Goal: Information Seeking & Learning: Learn about a topic

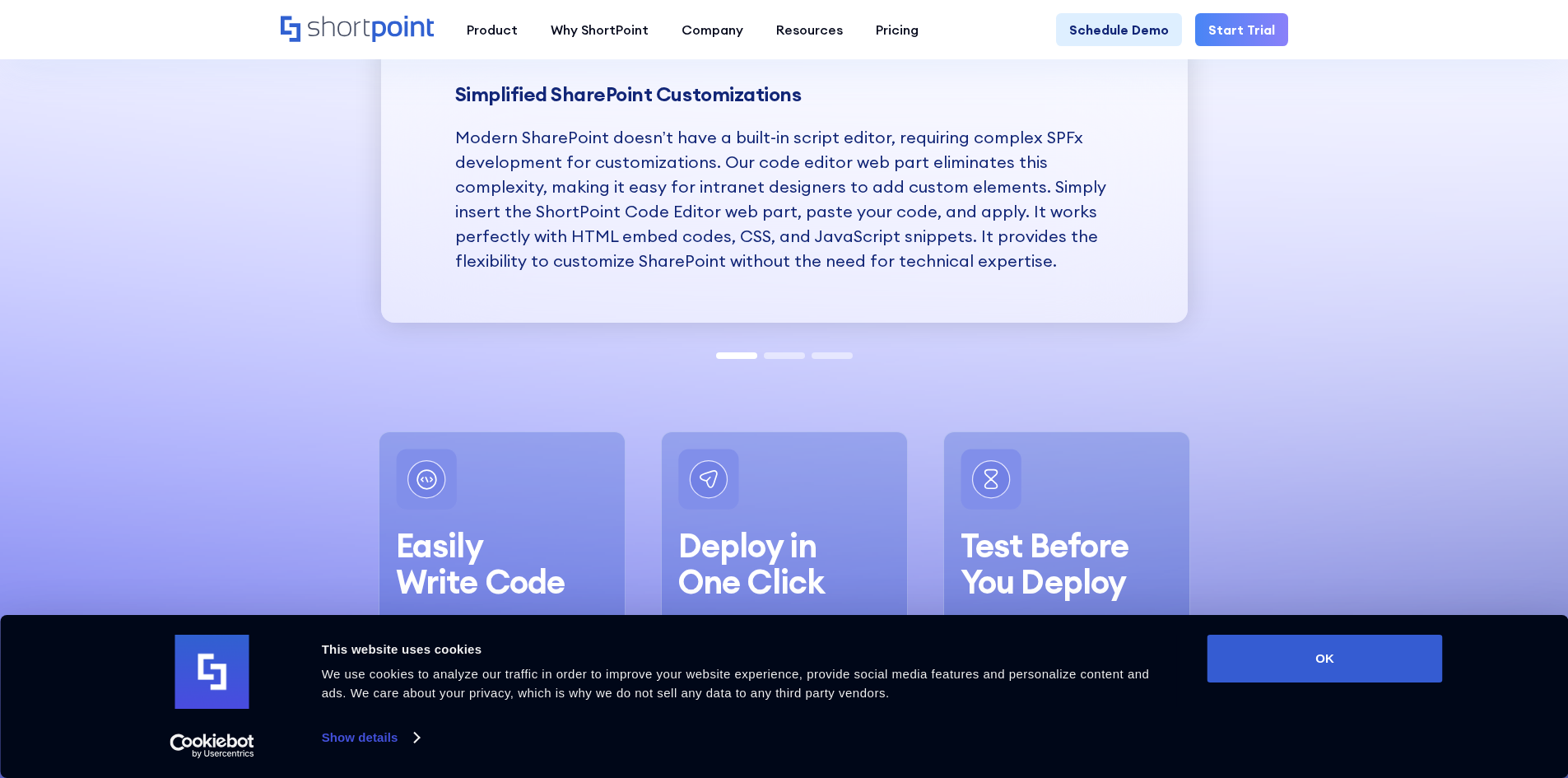
scroll to position [1893, 0]
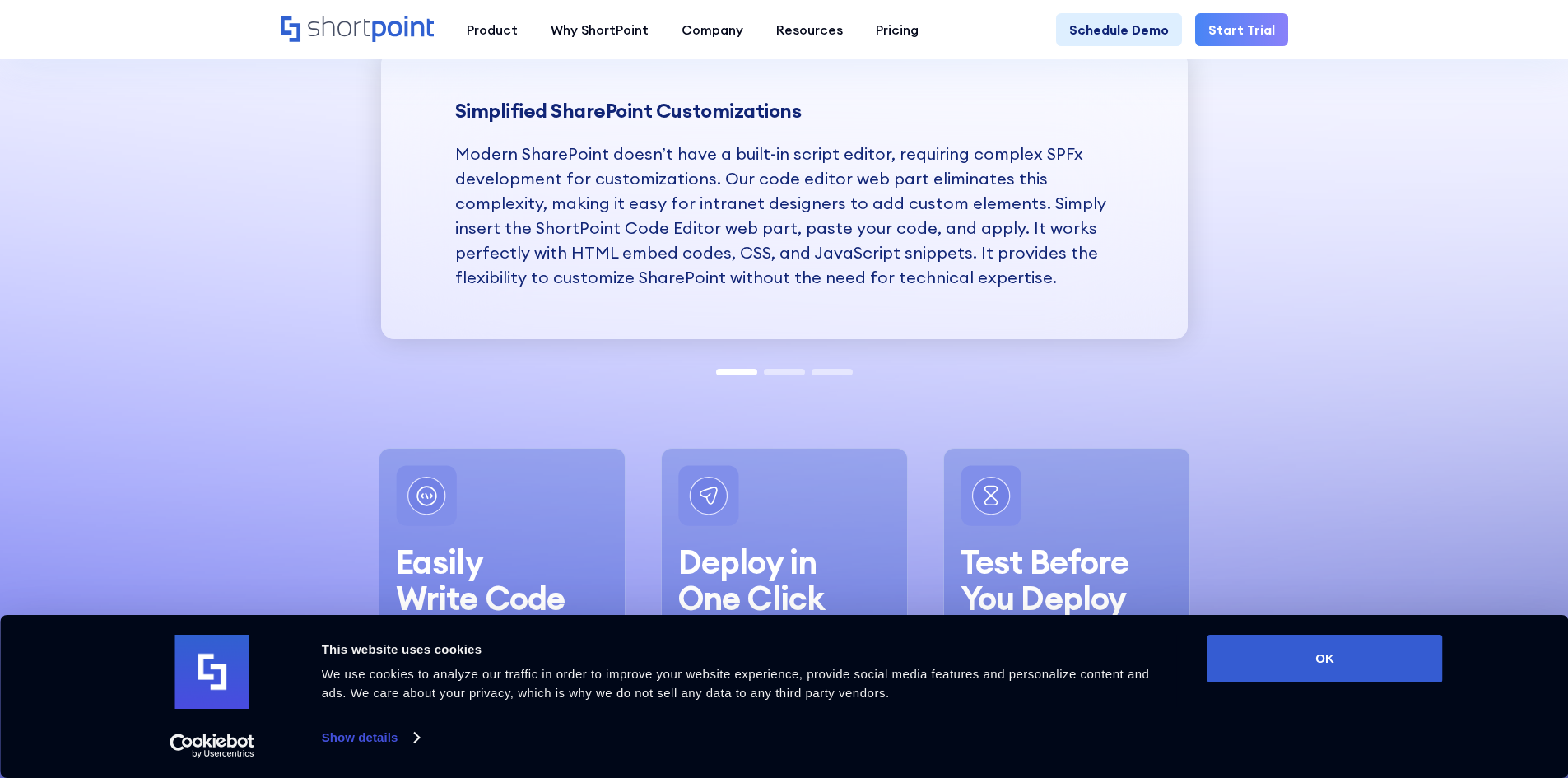
click at [790, 366] on div at bounding box center [784, 371] width 143 height 14
click at [791, 372] on span at bounding box center [784, 371] width 41 height 7
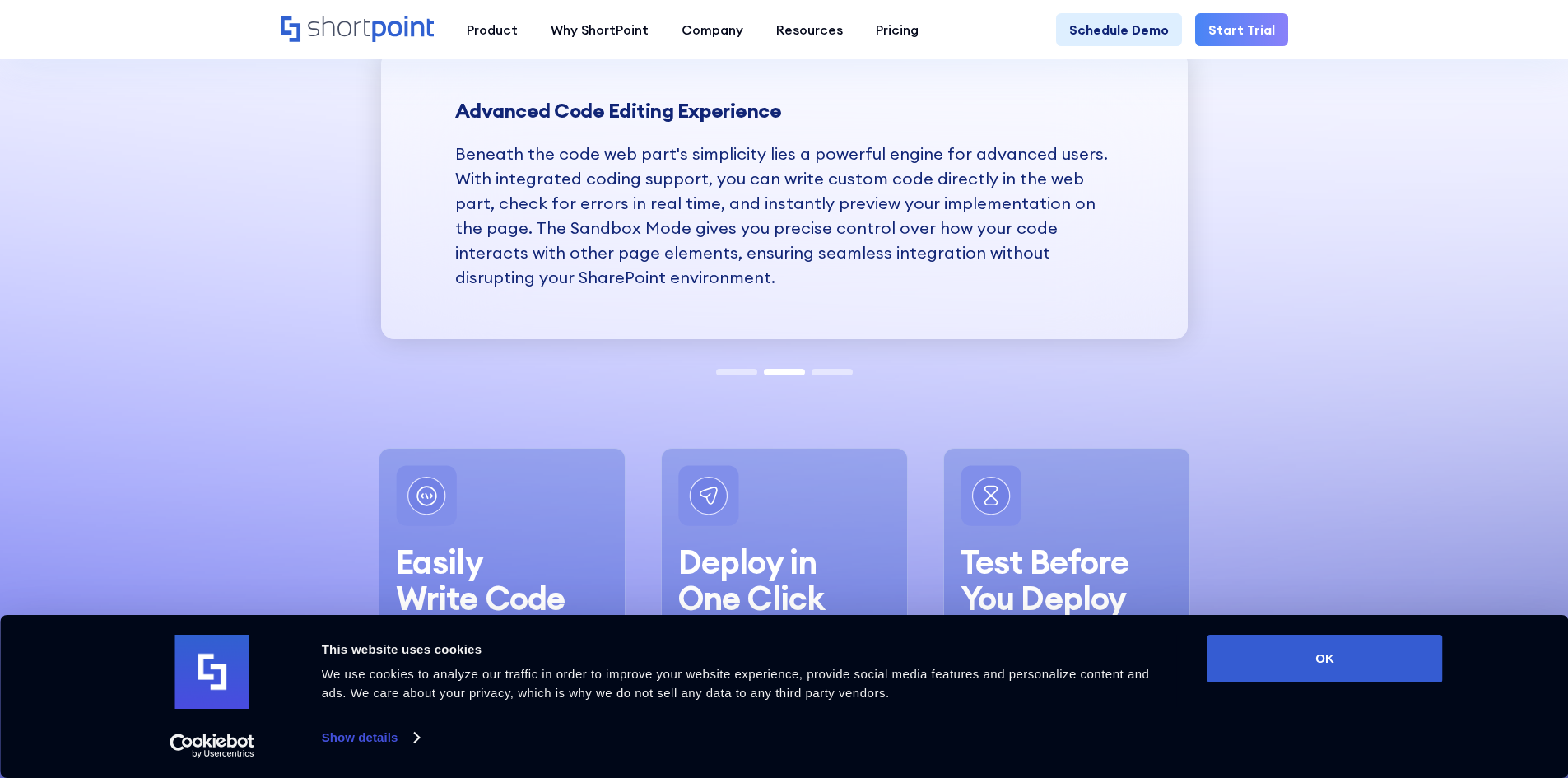
click at [822, 371] on span at bounding box center [833, 371] width 41 height 7
click at [822, 372] on span at bounding box center [833, 371] width 41 height 7
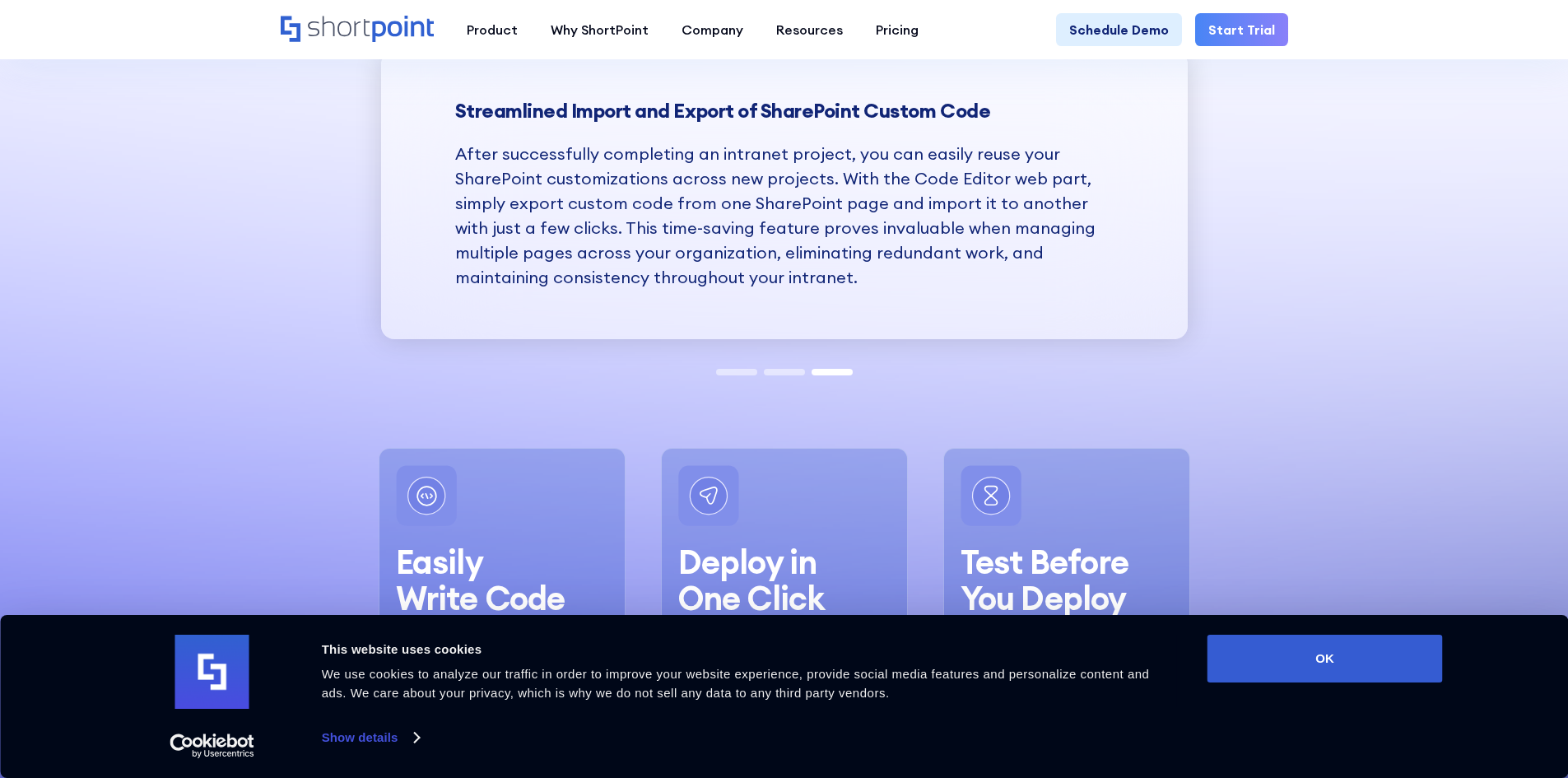
click at [730, 372] on span at bounding box center [736, 371] width 41 height 7
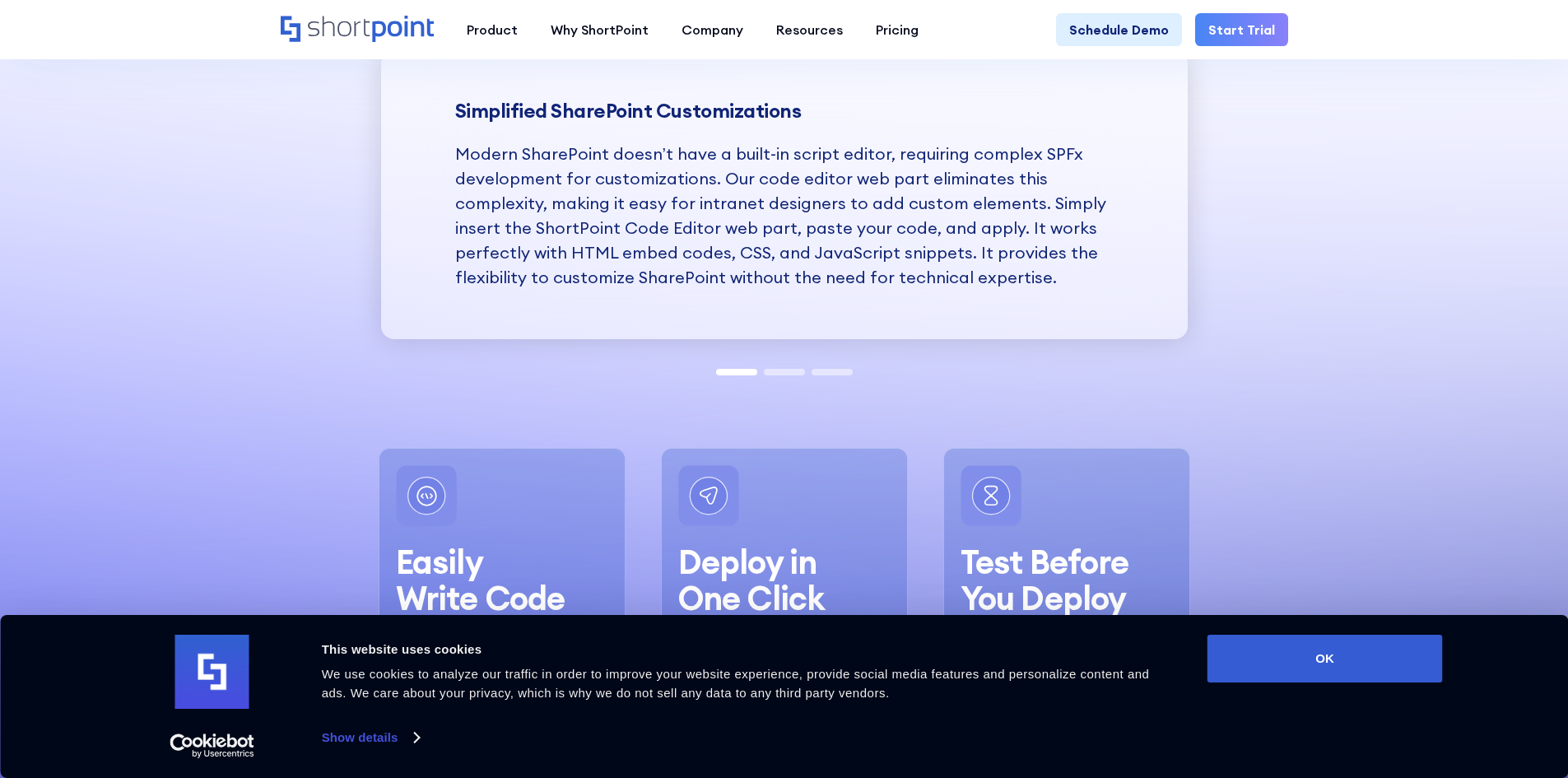
click at [774, 371] on span at bounding box center [784, 371] width 41 height 7
click at [781, 374] on span at bounding box center [784, 371] width 41 height 7
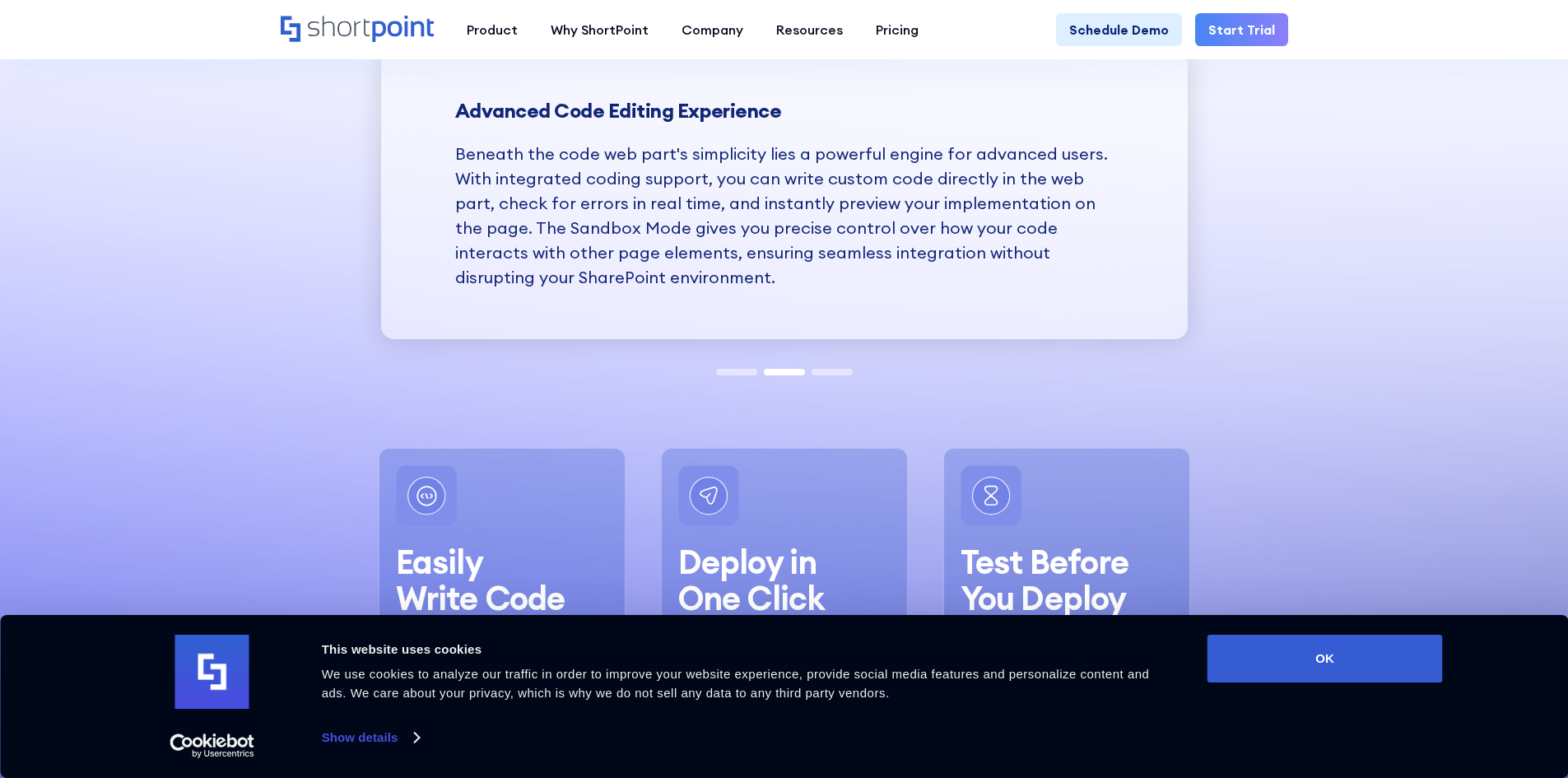
click at [842, 372] on span at bounding box center [833, 371] width 41 height 7
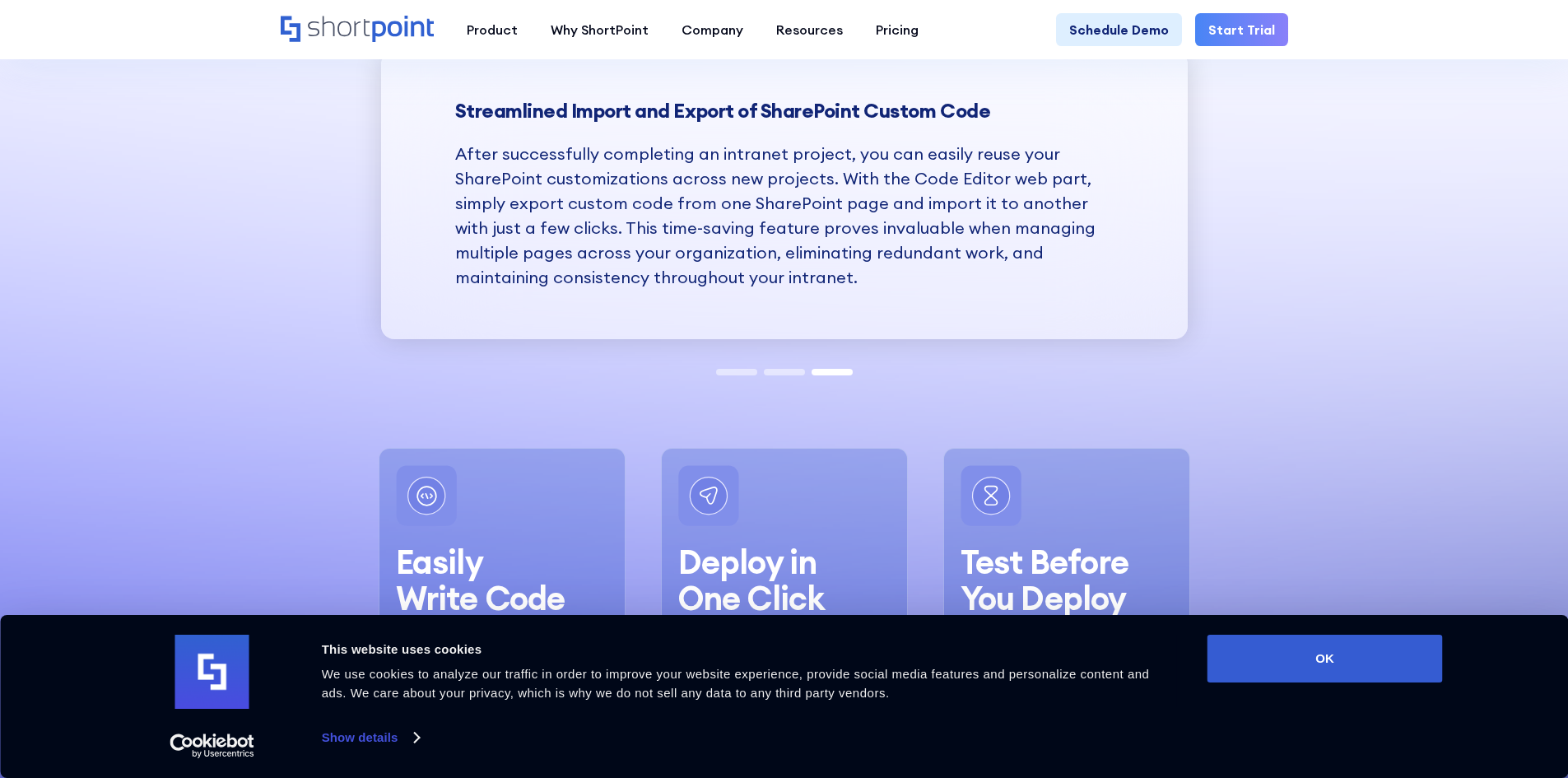
click at [744, 373] on span at bounding box center [736, 371] width 41 height 7
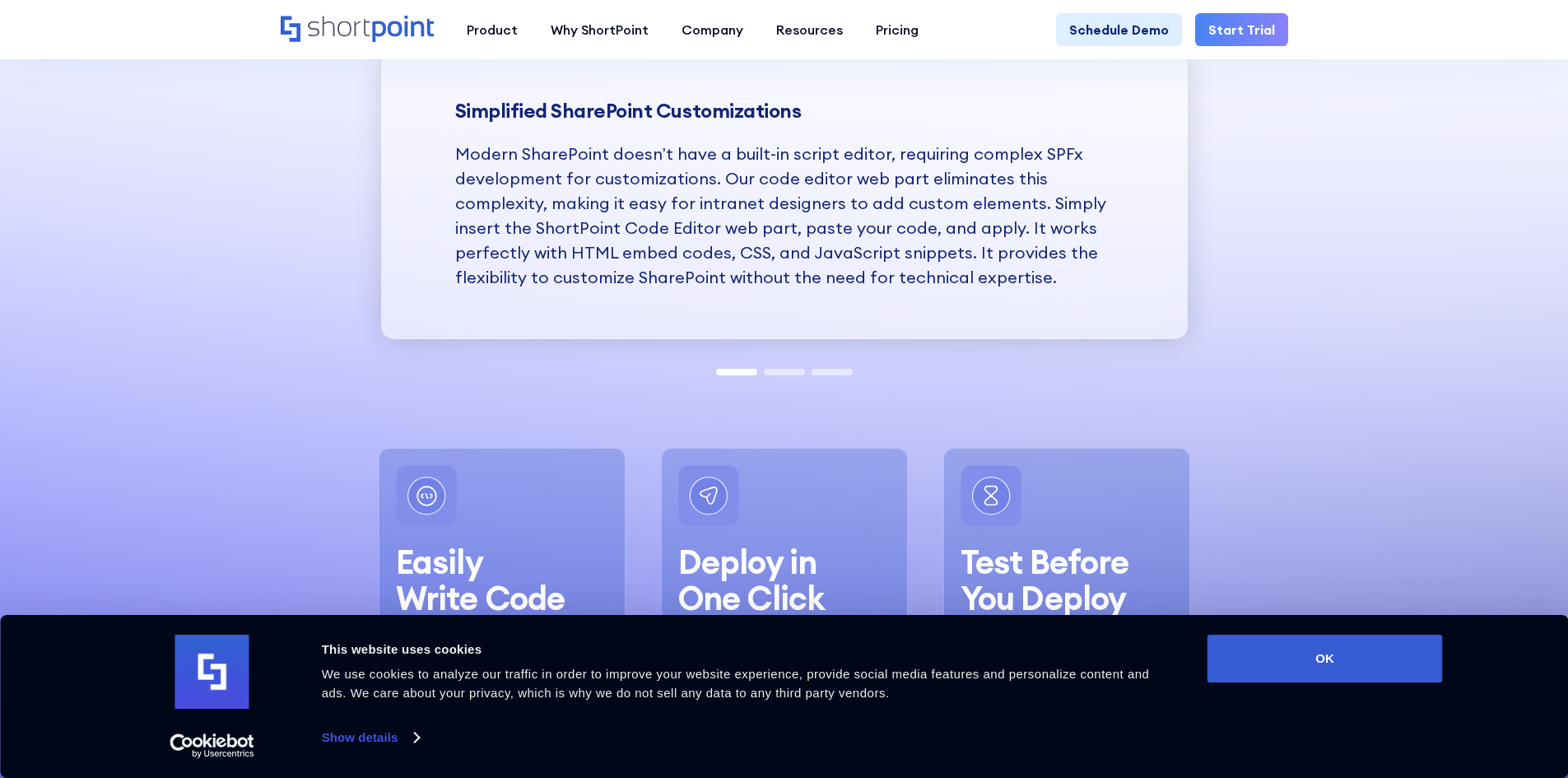
click at [798, 371] on span at bounding box center [784, 371] width 41 height 7
click at [799, 372] on span at bounding box center [784, 371] width 41 height 7
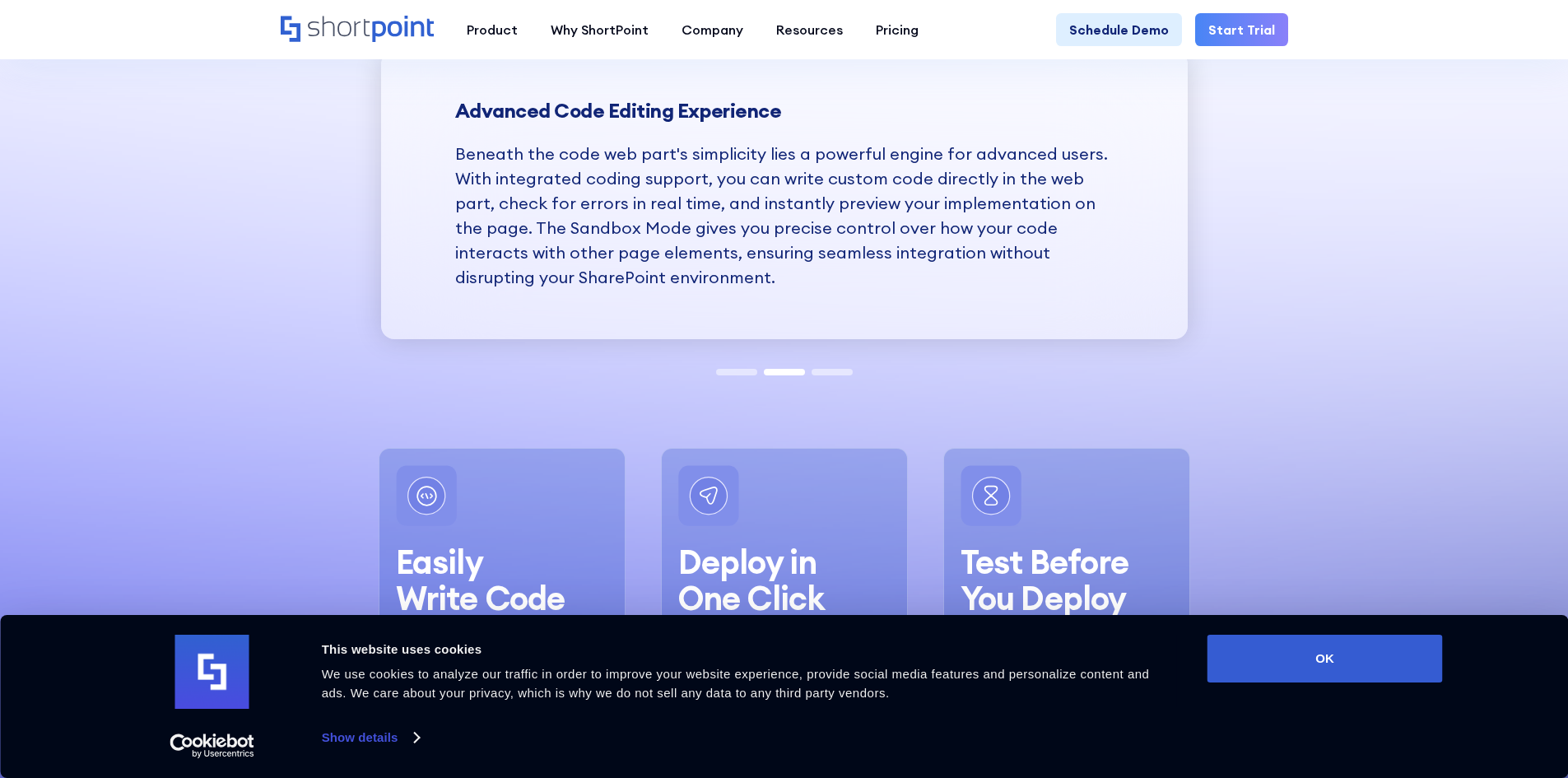
click at [826, 372] on span at bounding box center [833, 371] width 41 height 7
click at [838, 373] on span at bounding box center [833, 371] width 41 height 7
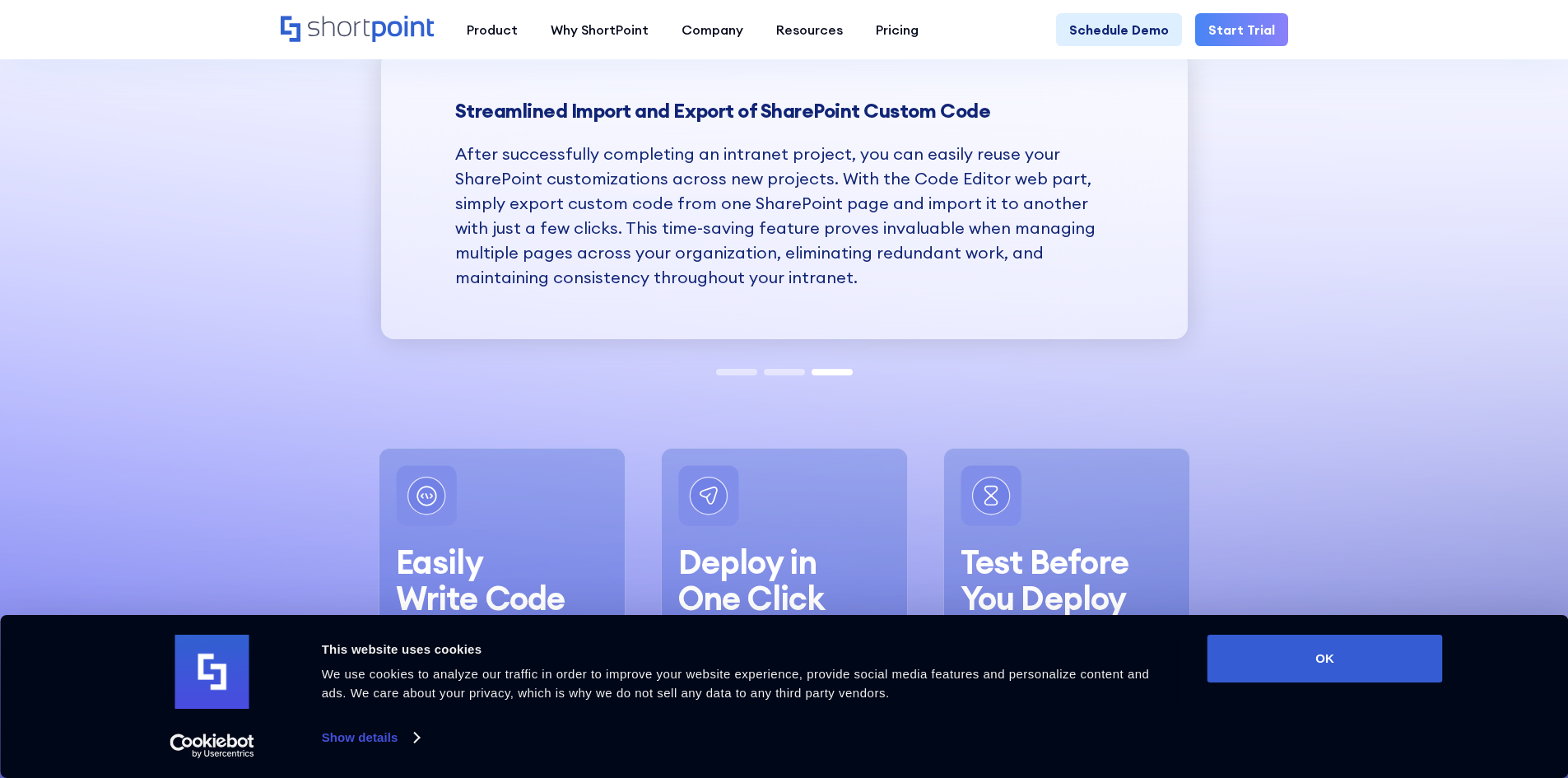
click at [736, 373] on span at bounding box center [736, 371] width 41 height 7
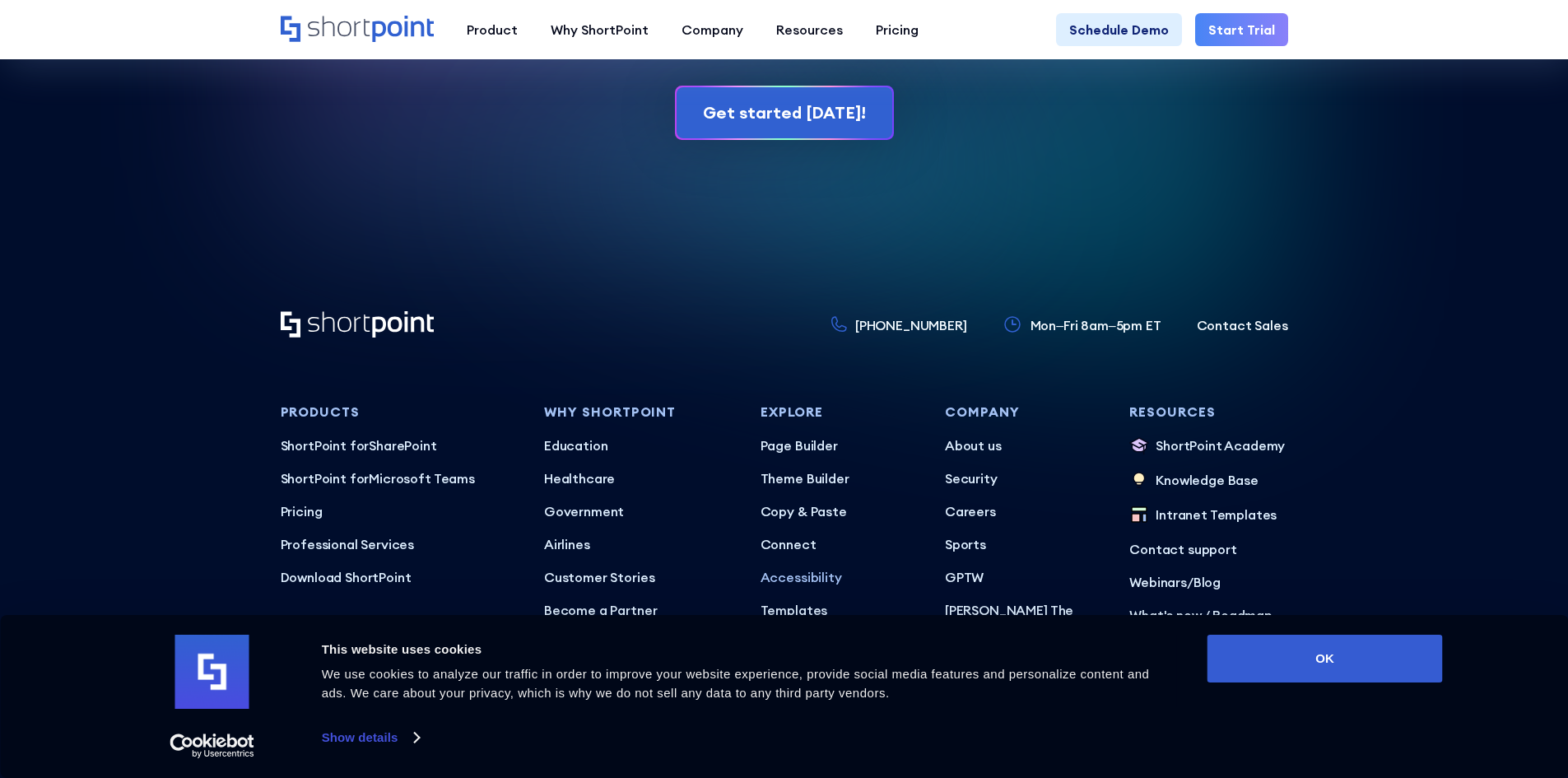
scroll to position [11005, 0]
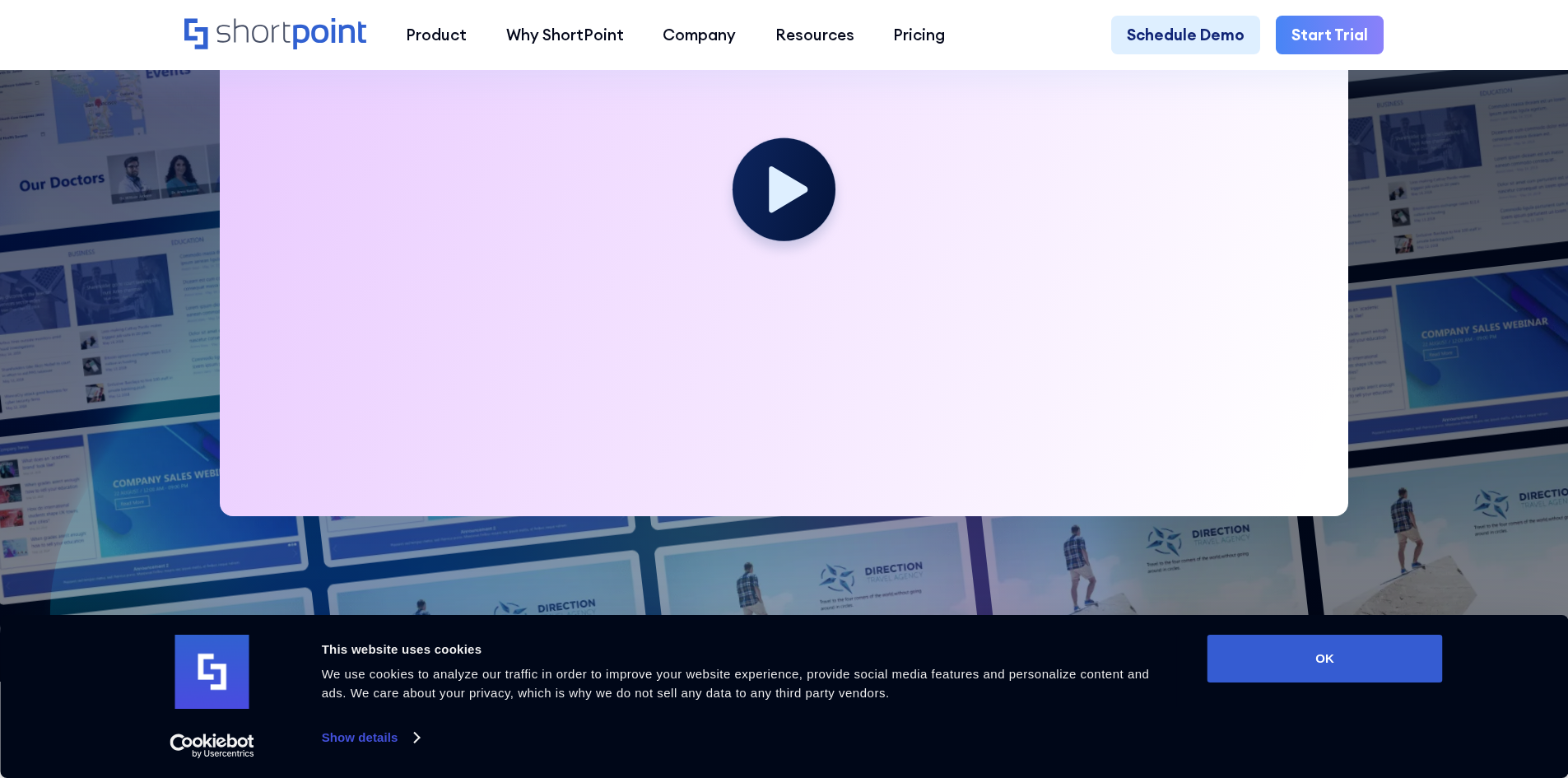
scroll to position [741, 0]
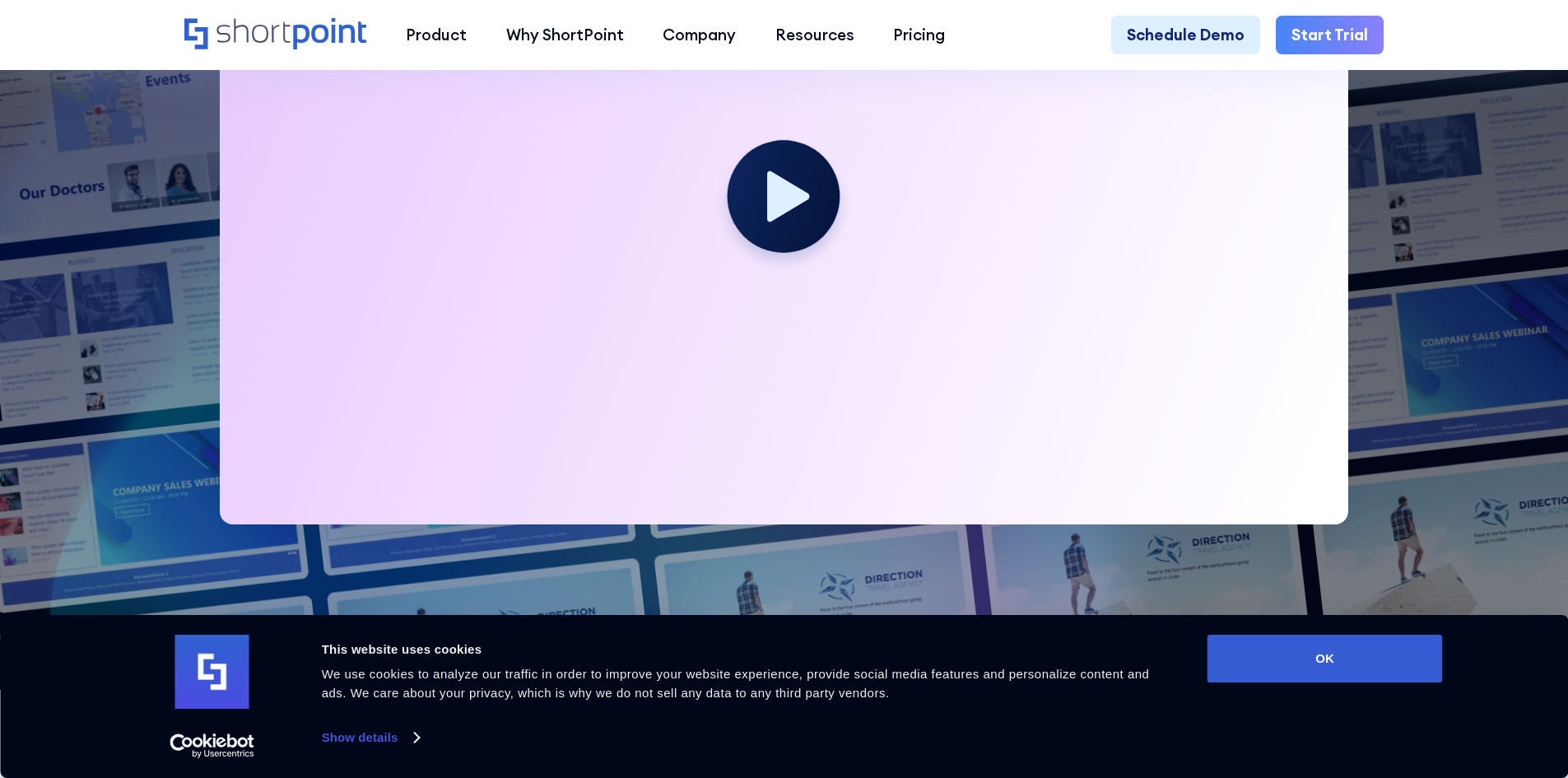
click at [797, 224] on circle at bounding box center [784, 197] width 113 height 113
click at [793, 223] on circle at bounding box center [784, 197] width 113 height 113
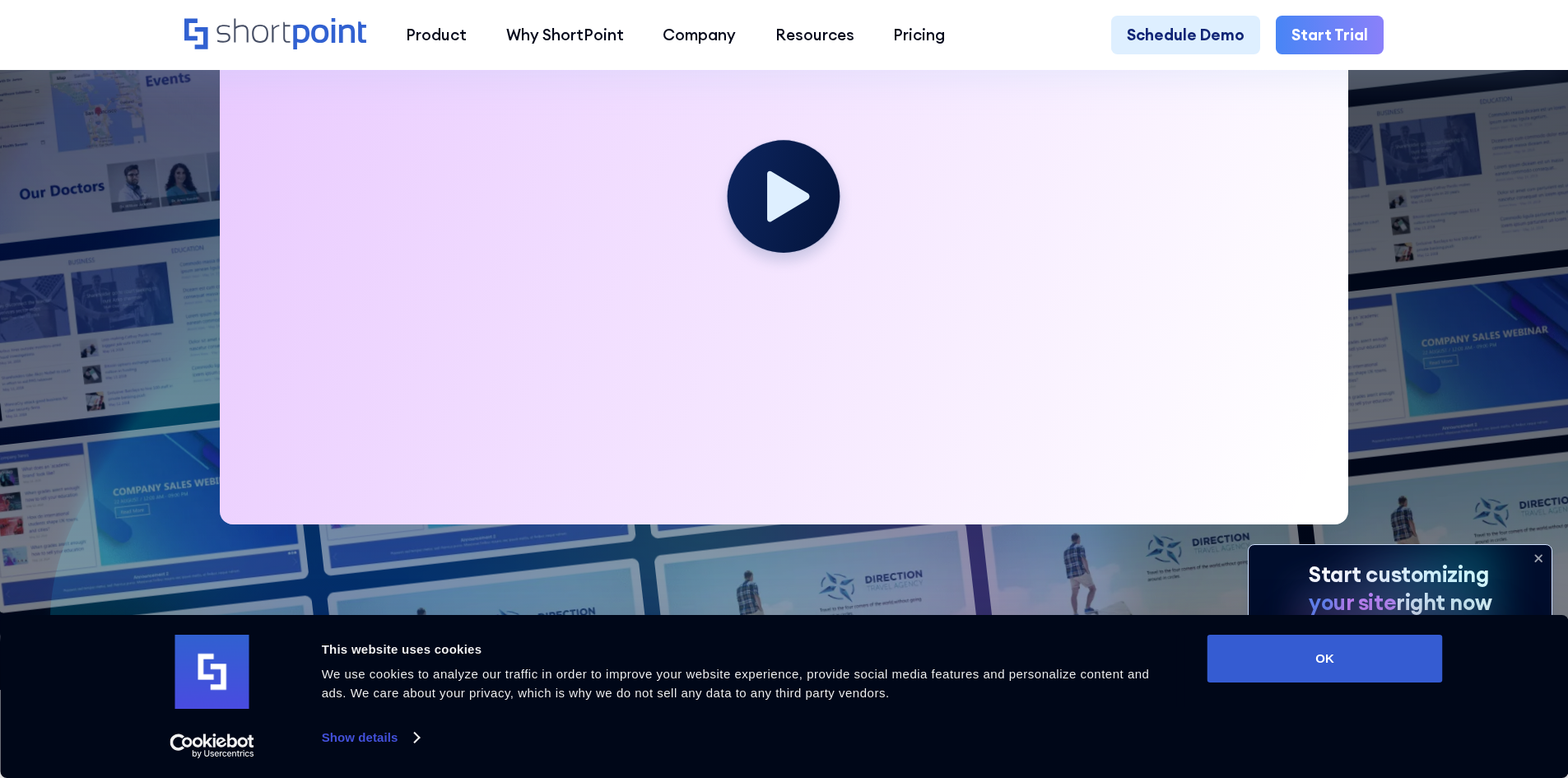
click at [779, 206] on icon at bounding box center [790, 196] width 43 height 51
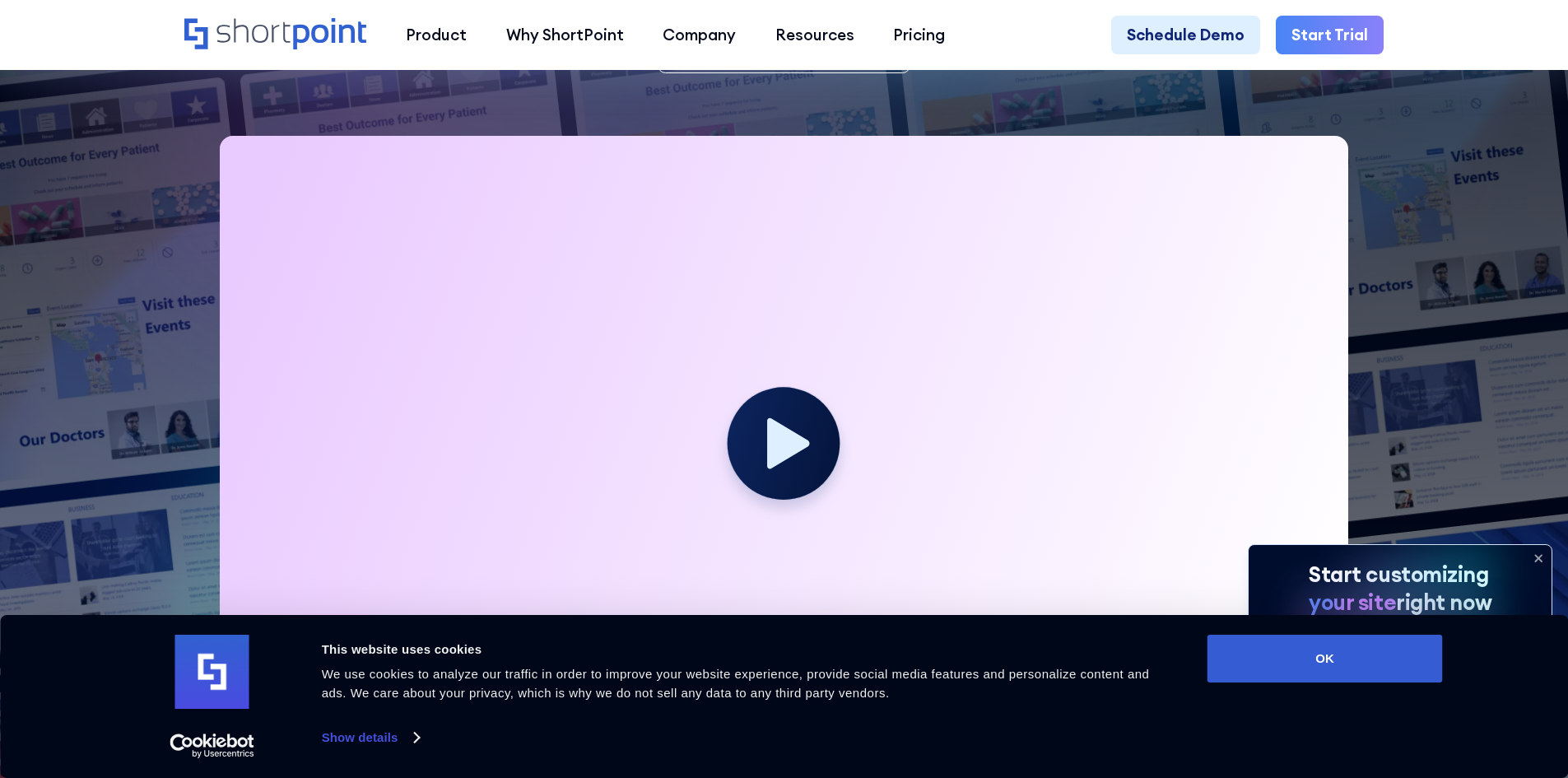
click at [767, 404] on circle at bounding box center [784, 444] width 113 height 113
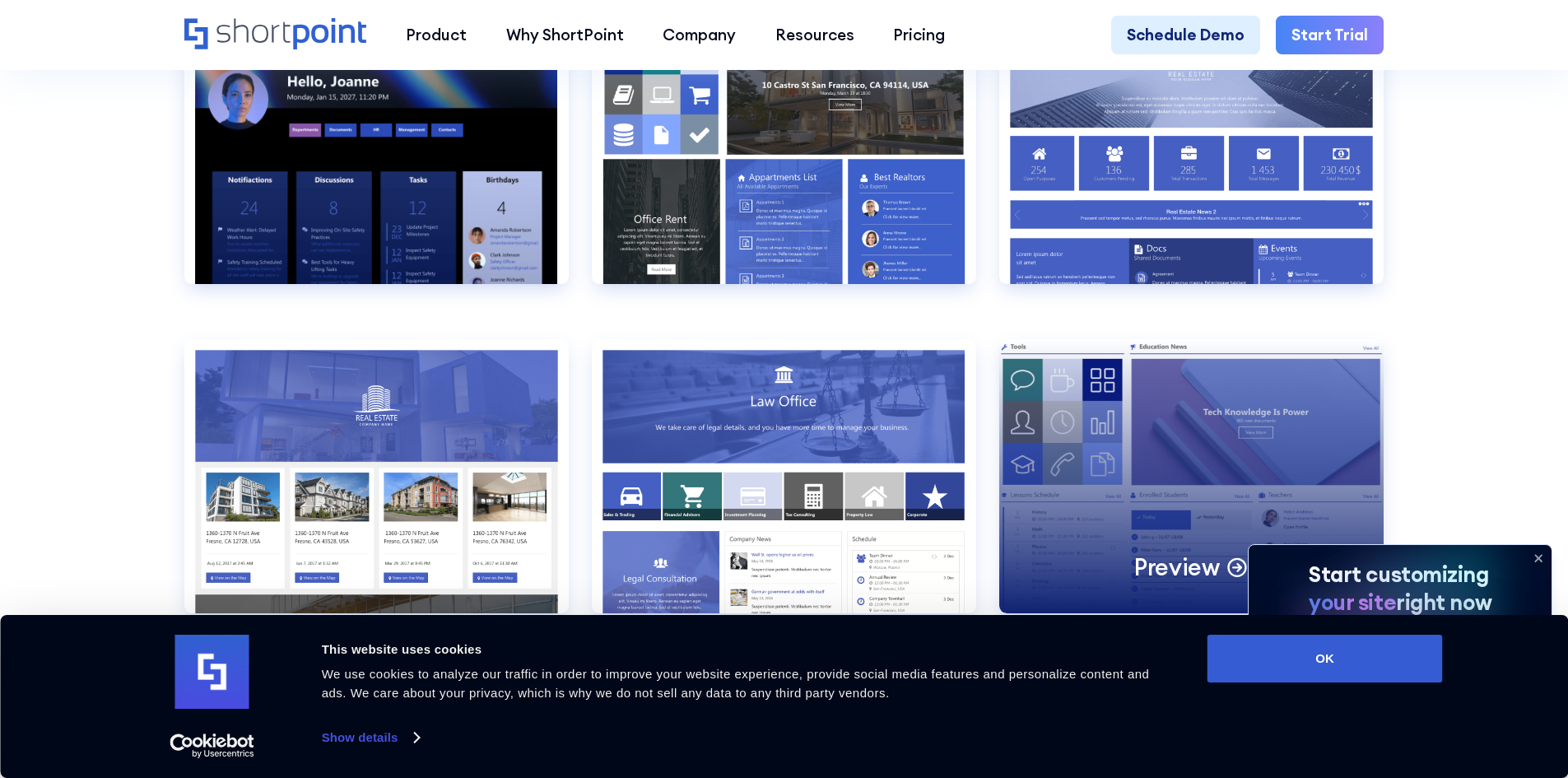
scroll to position [2058, 0]
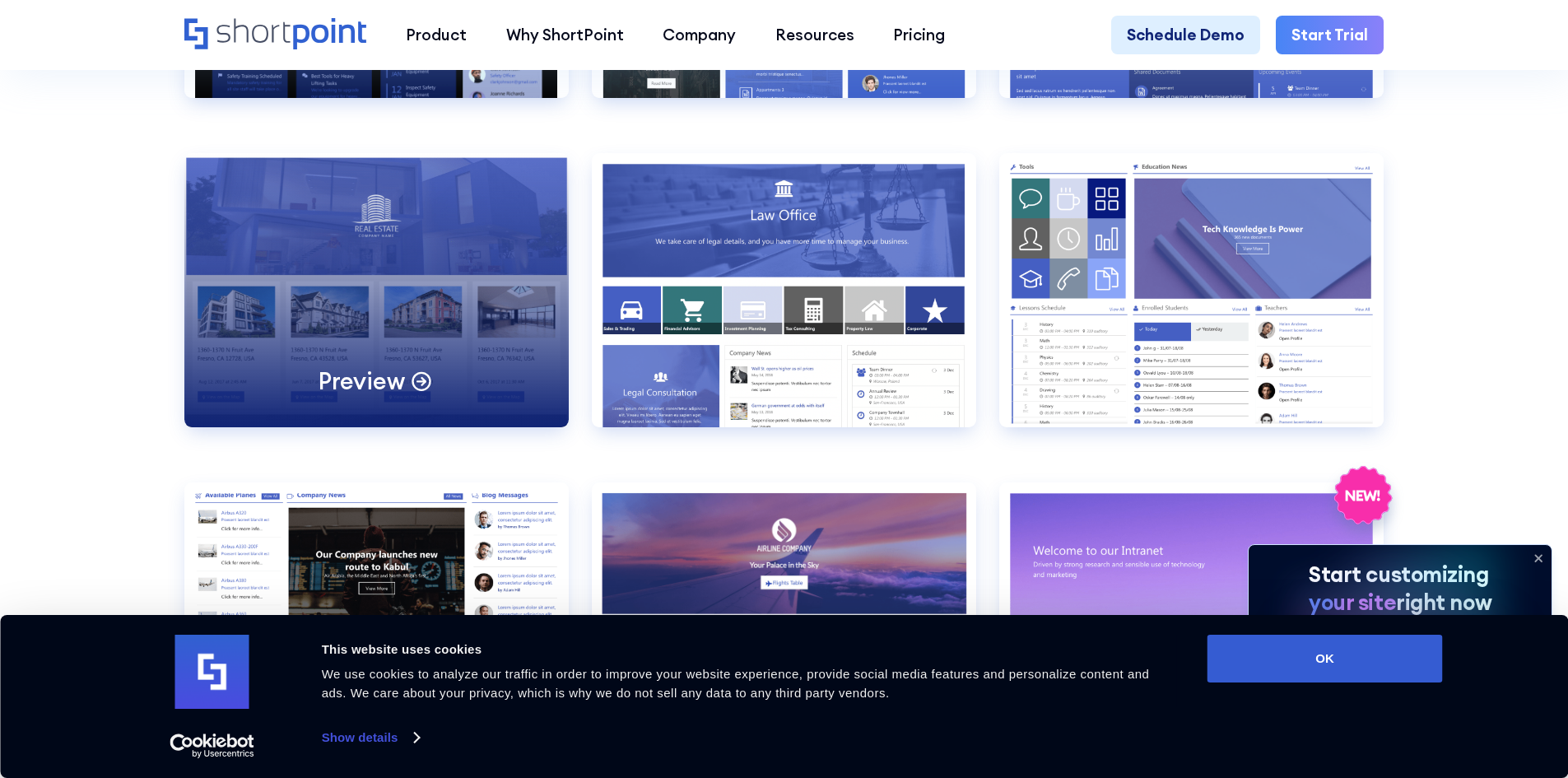
click at [410, 392] on icon at bounding box center [422, 379] width 24 height 24
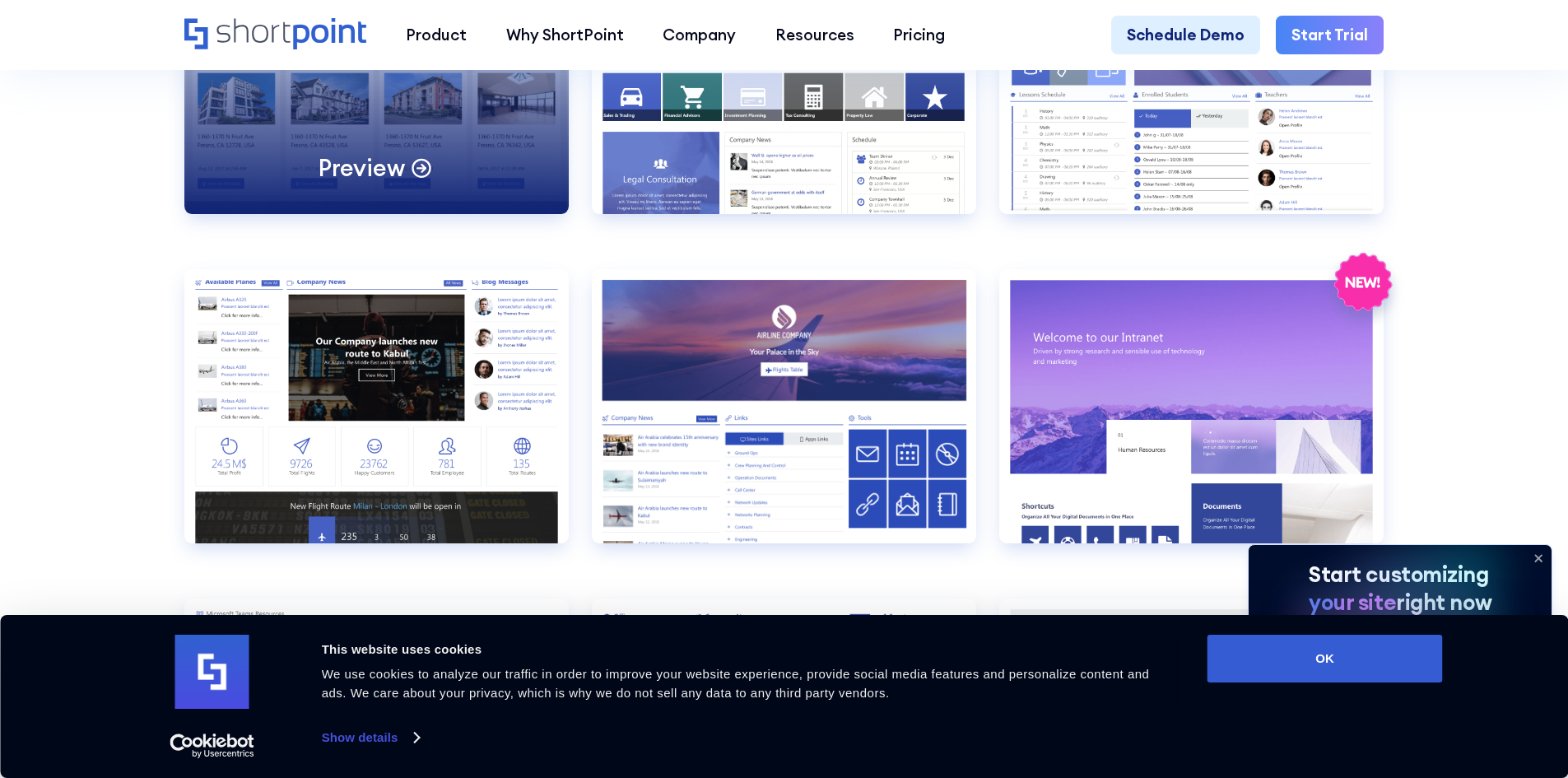
scroll to position [2469, 0]
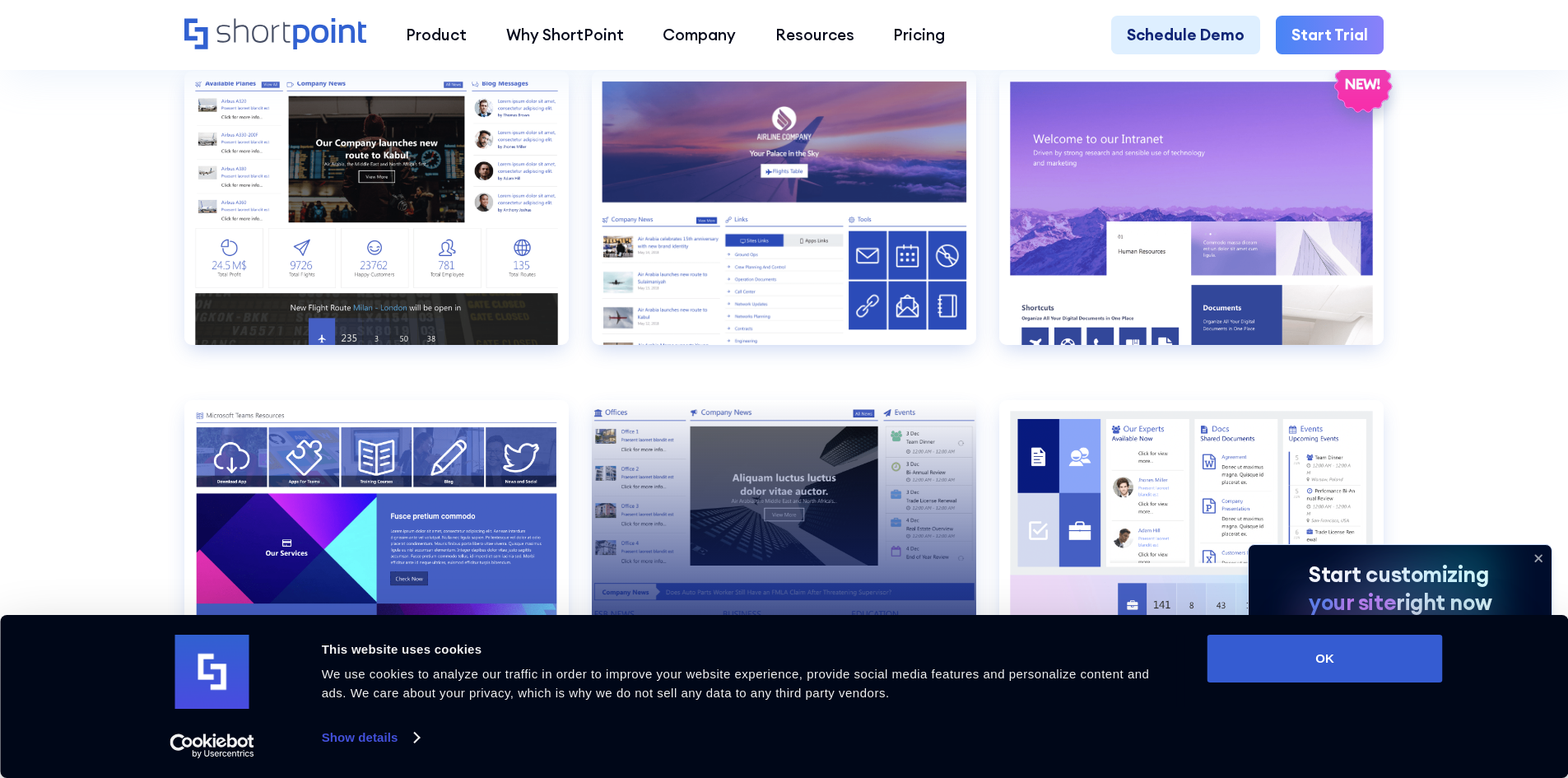
drag, startPoint x: 1402, startPoint y: 661, endPoint x: 677, endPoint y: 482, distance: 746.8
click at [1402, 661] on button "OK" at bounding box center [1326, 658] width 235 height 48
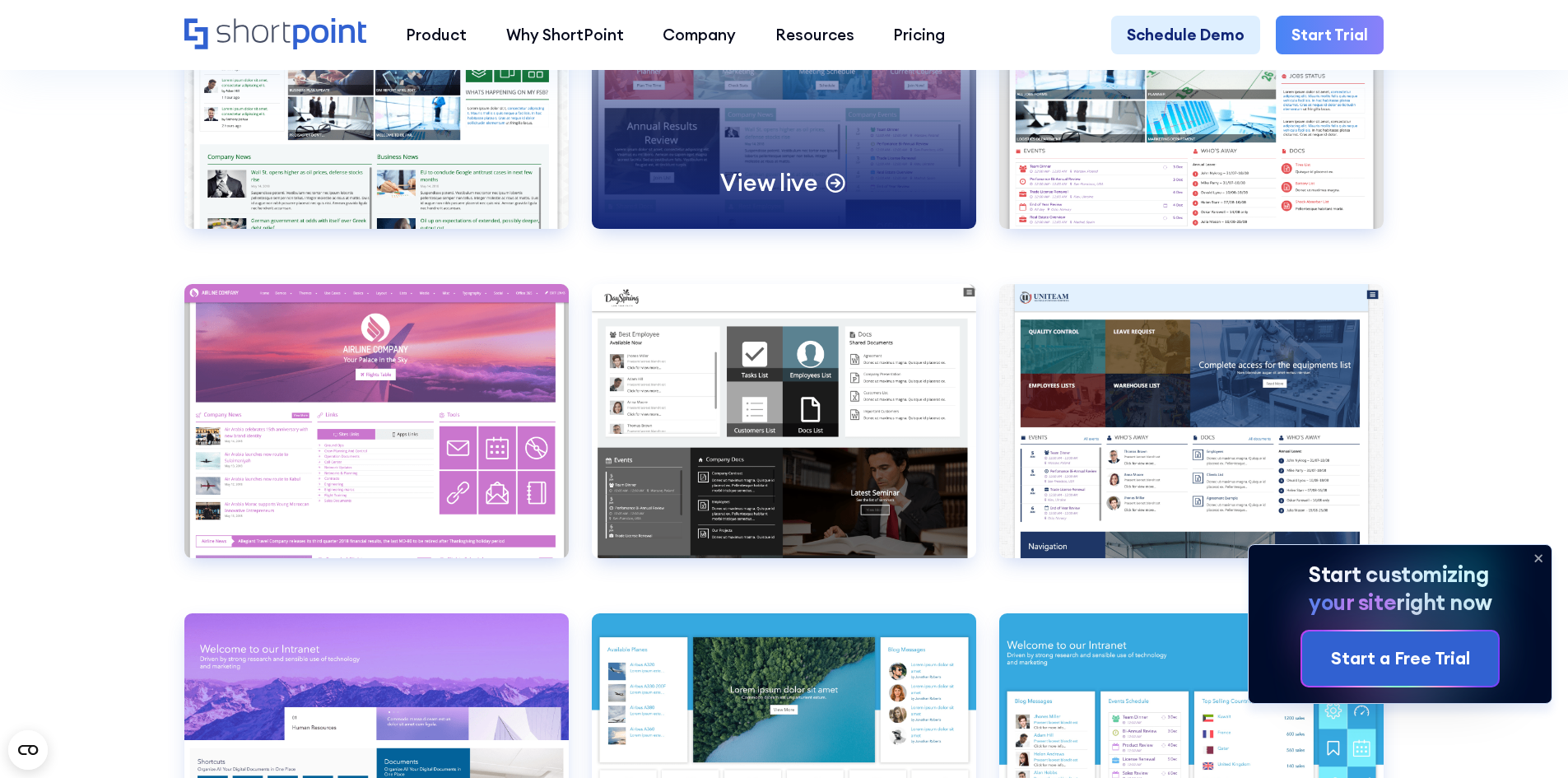
scroll to position [6832, 0]
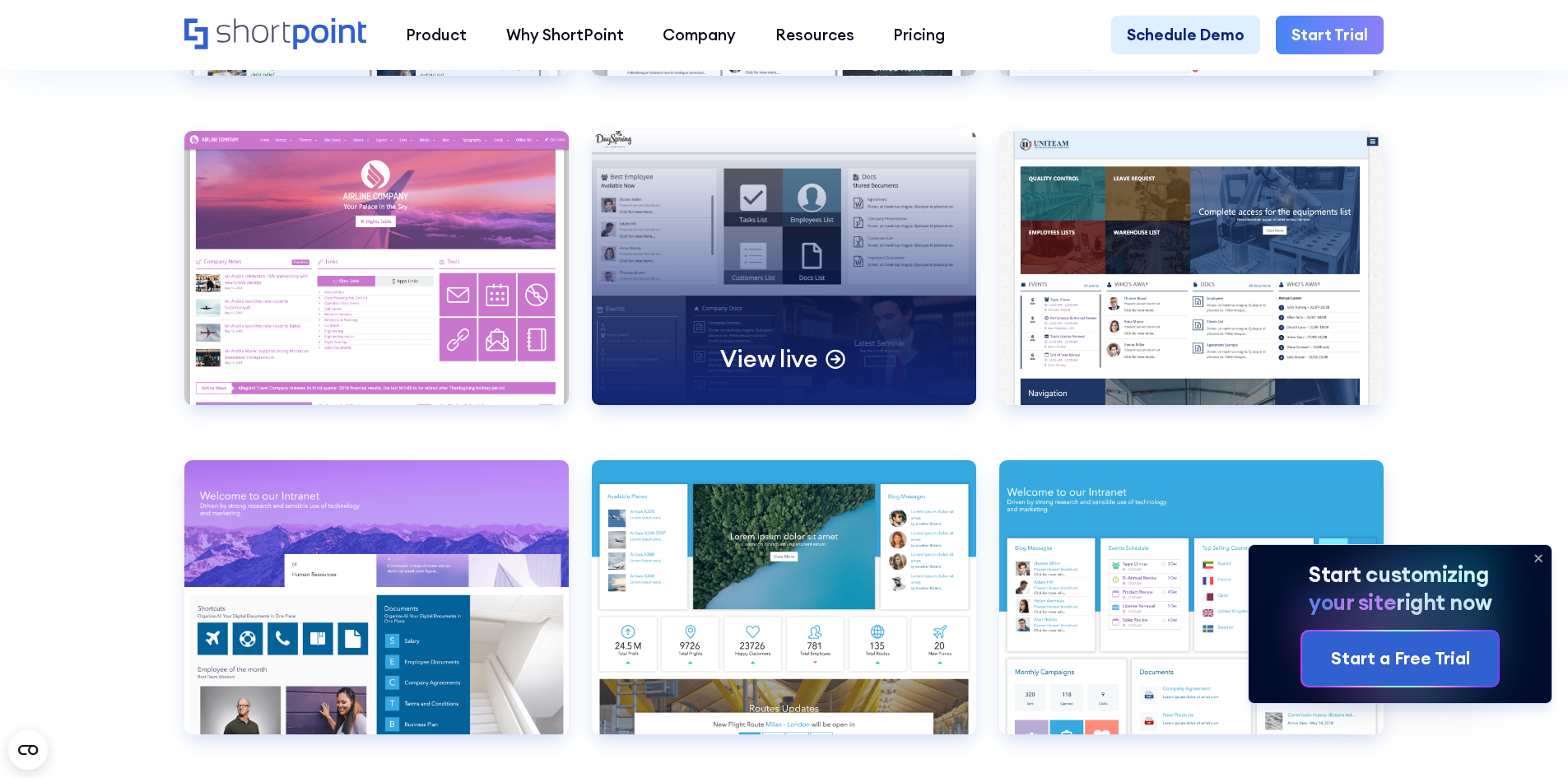
click at [825, 394] on div "View live" at bounding box center [784, 268] width 384 height 274
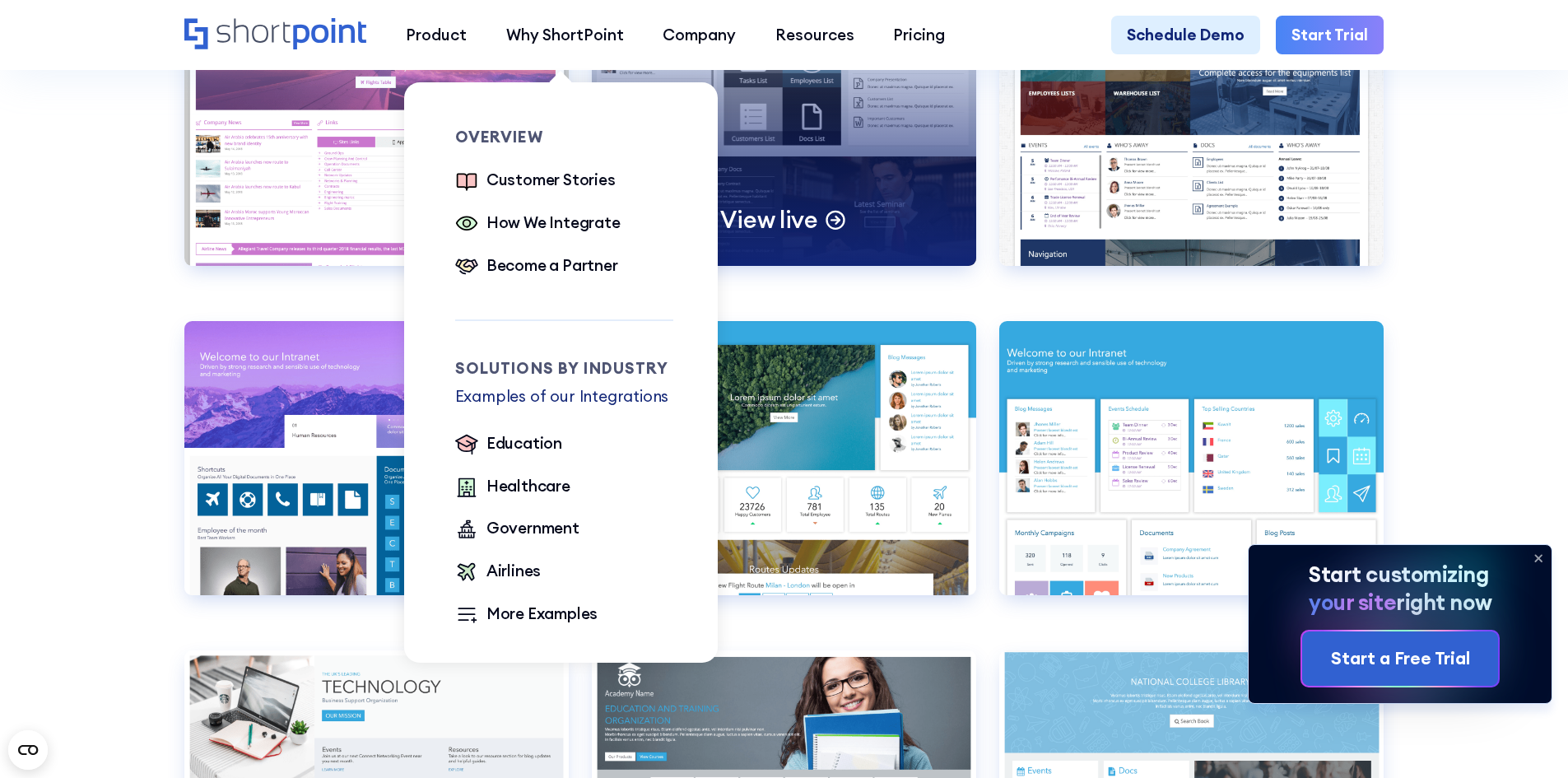
scroll to position [7326, 0]
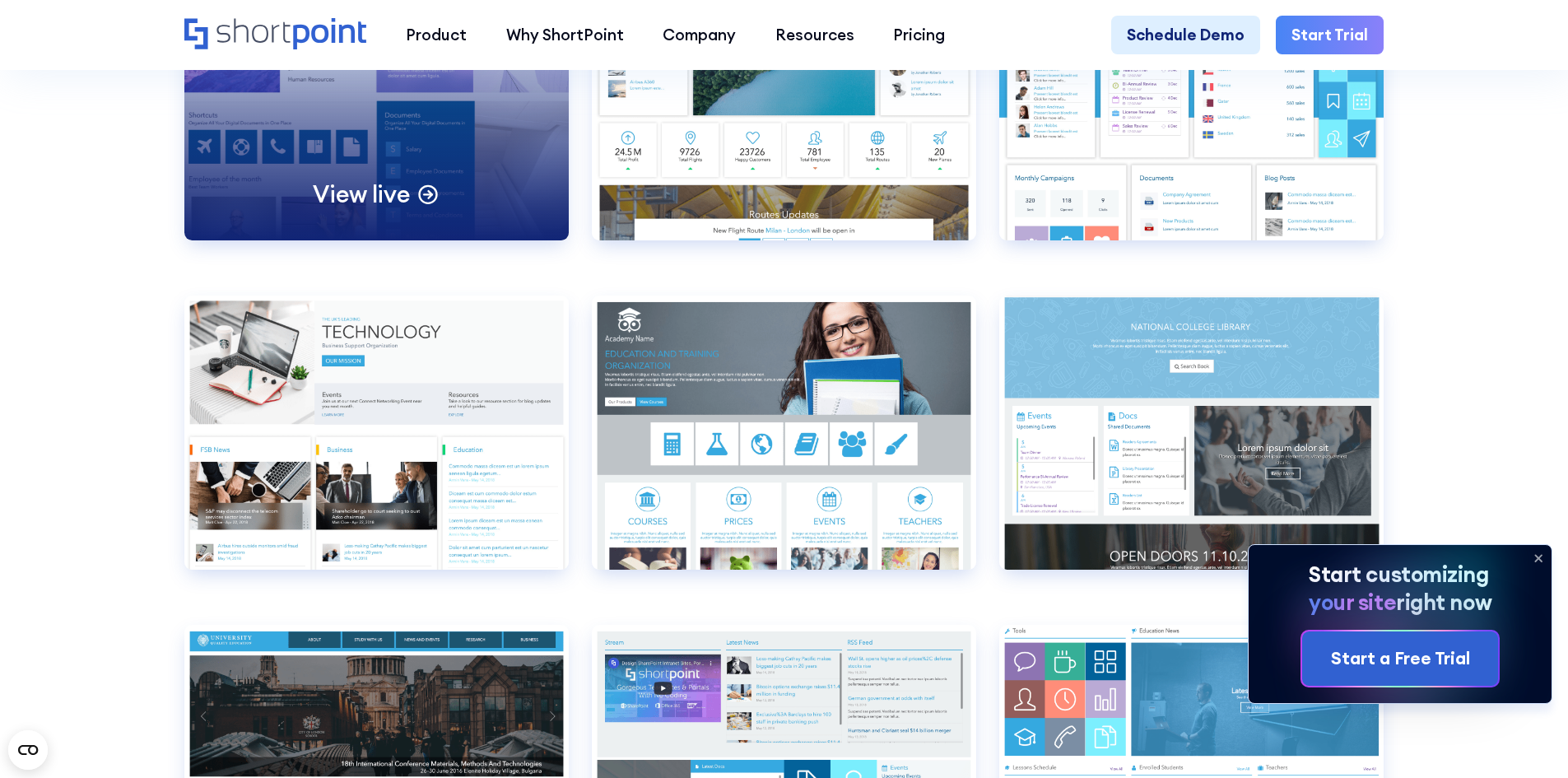
click at [420, 205] on icon at bounding box center [428, 193] width 24 height 24
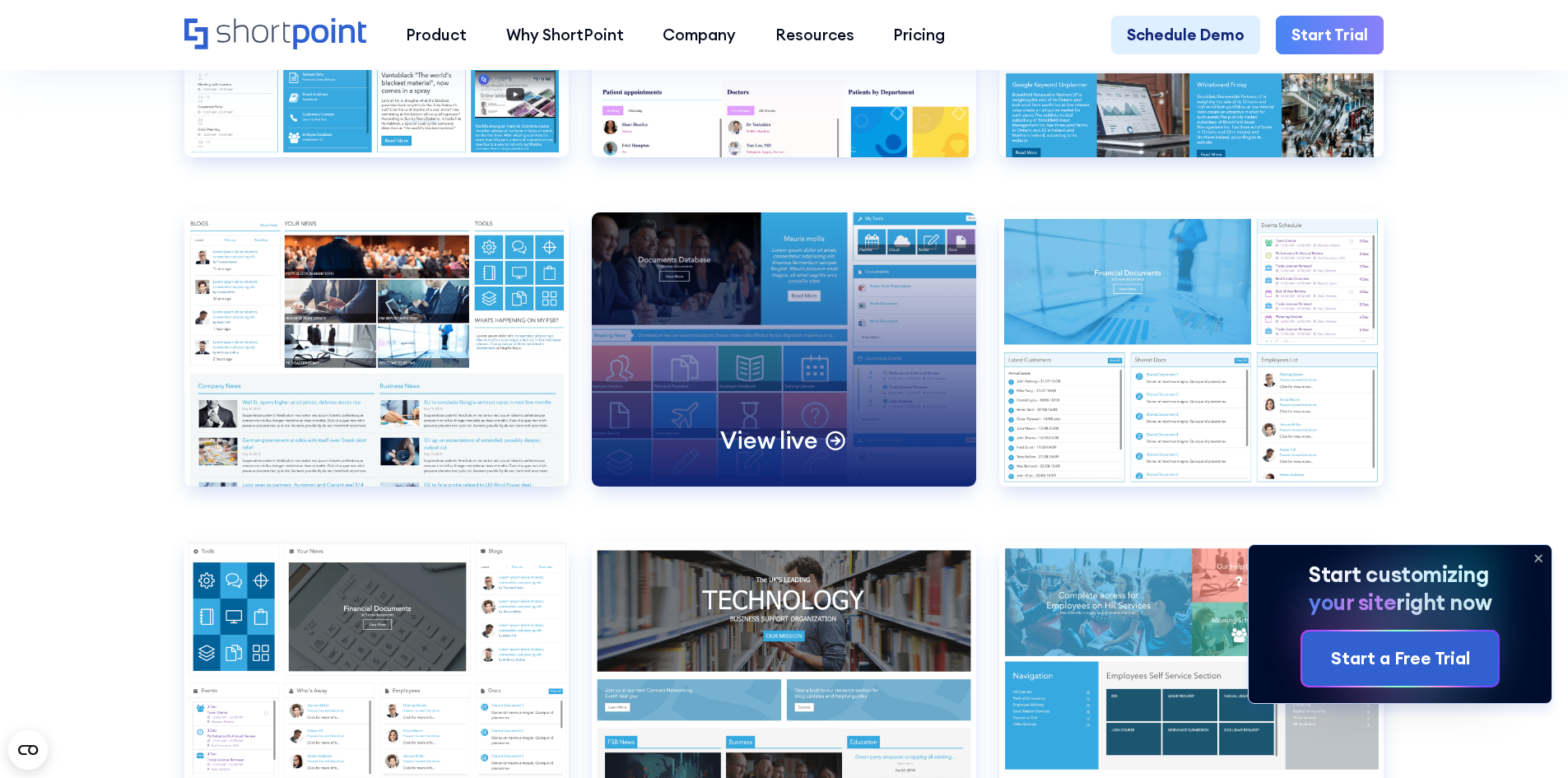
scroll to position [8478, 0]
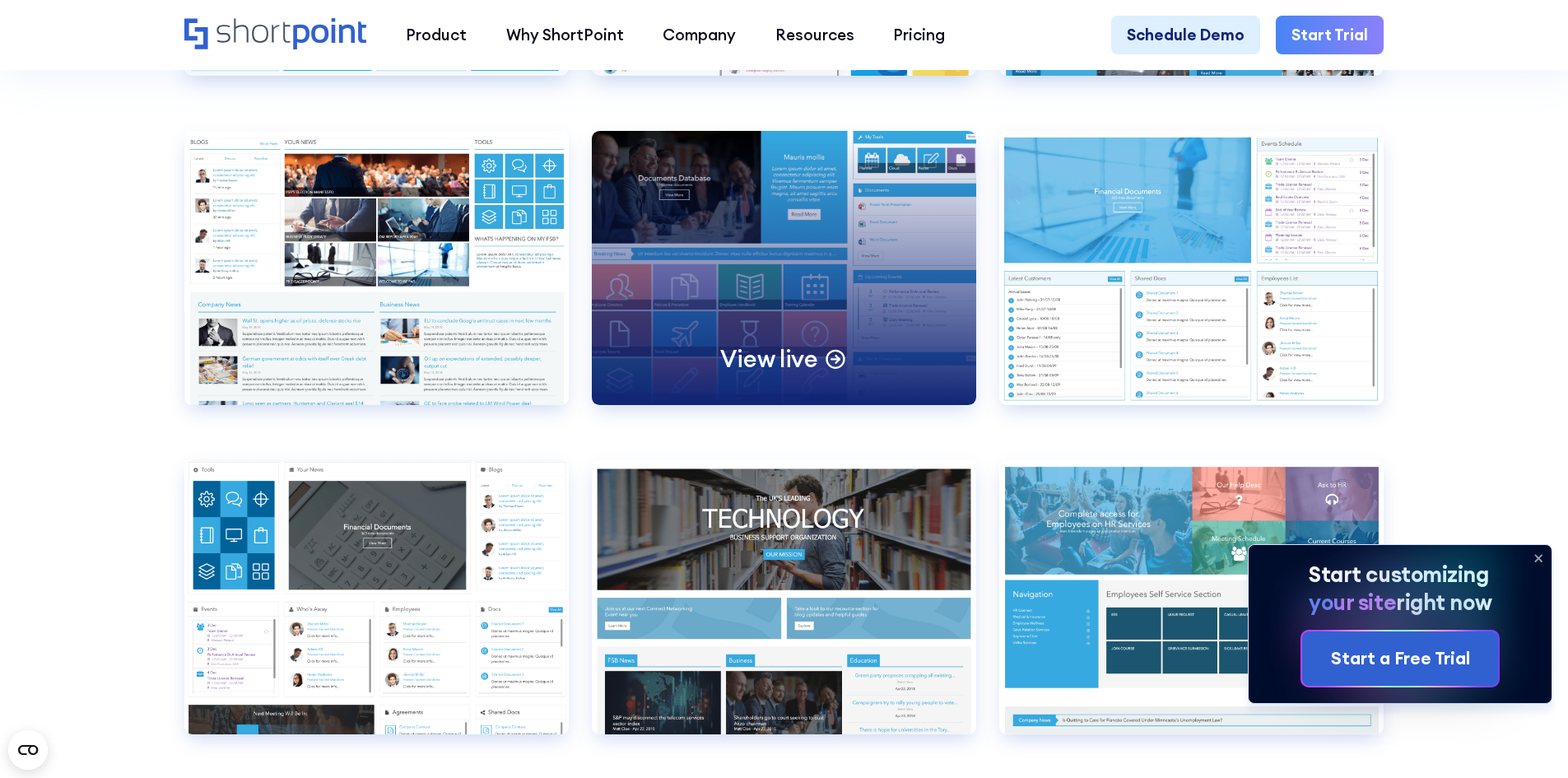
click at [796, 373] on p "View live" at bounding box center [769, 358] width 97 height 30
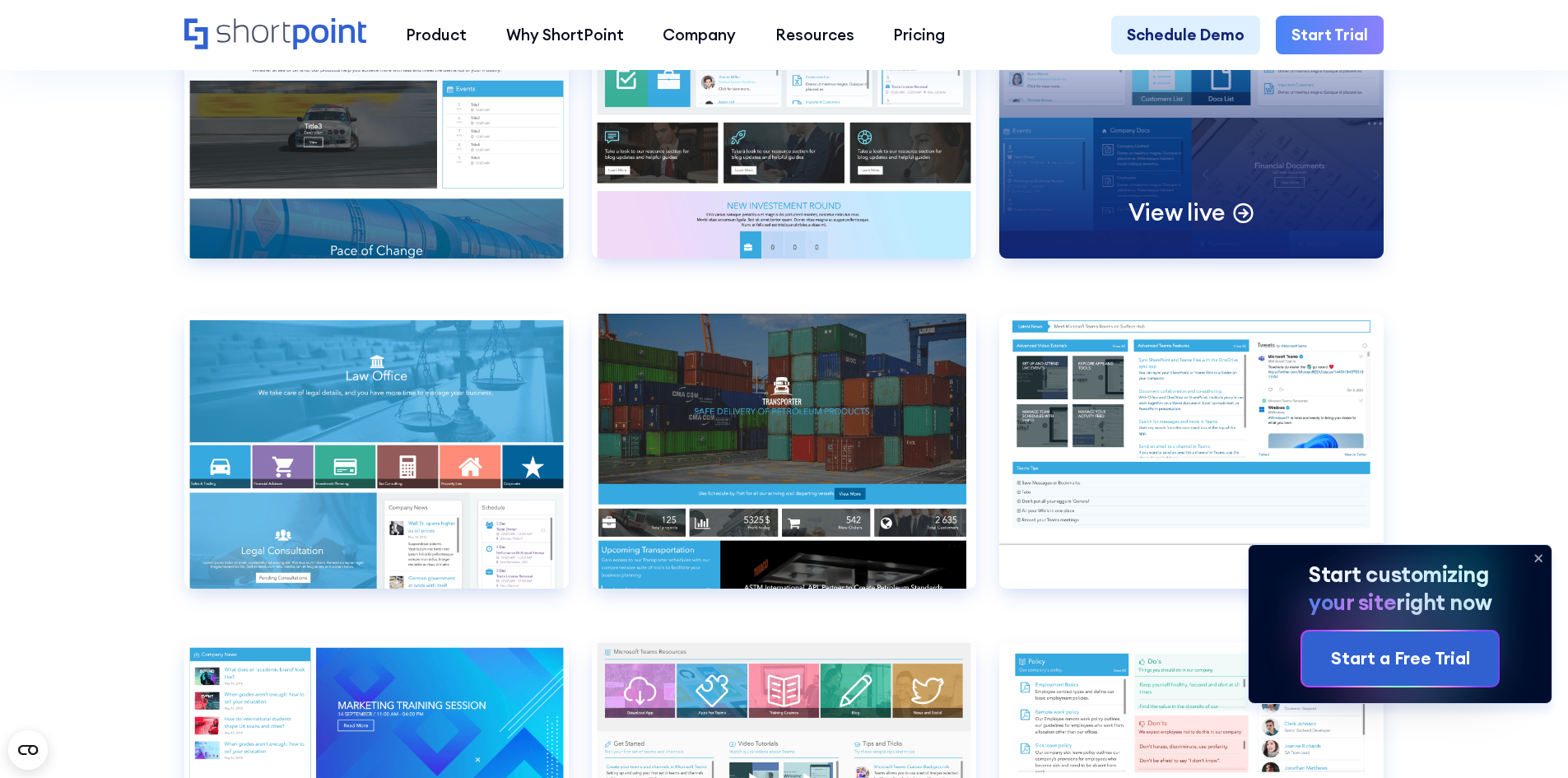
scroll to position [9795, 0]
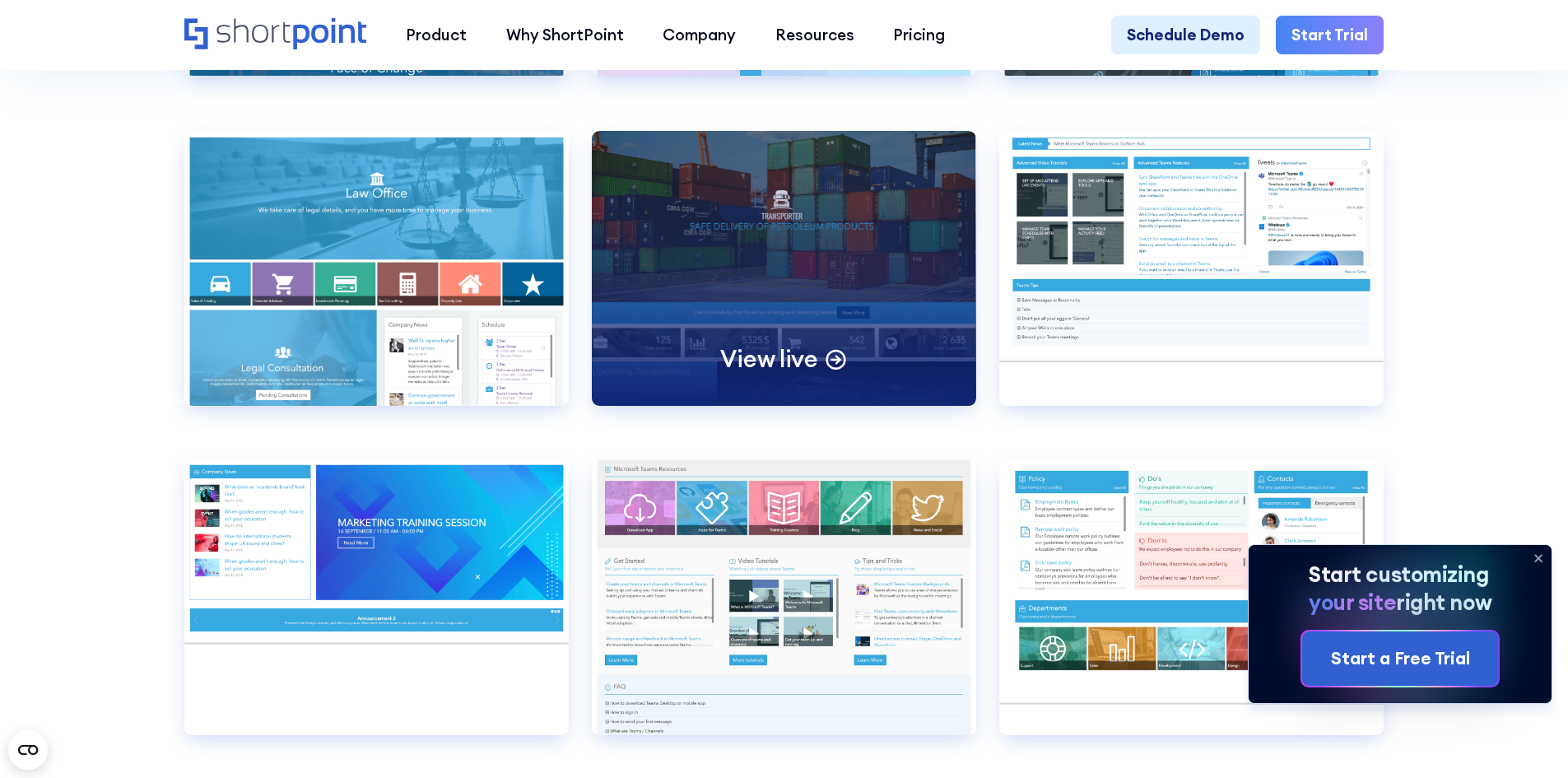
click at [807, 373] on p "View live" at bounding box center [769, 358] width 97 height 30
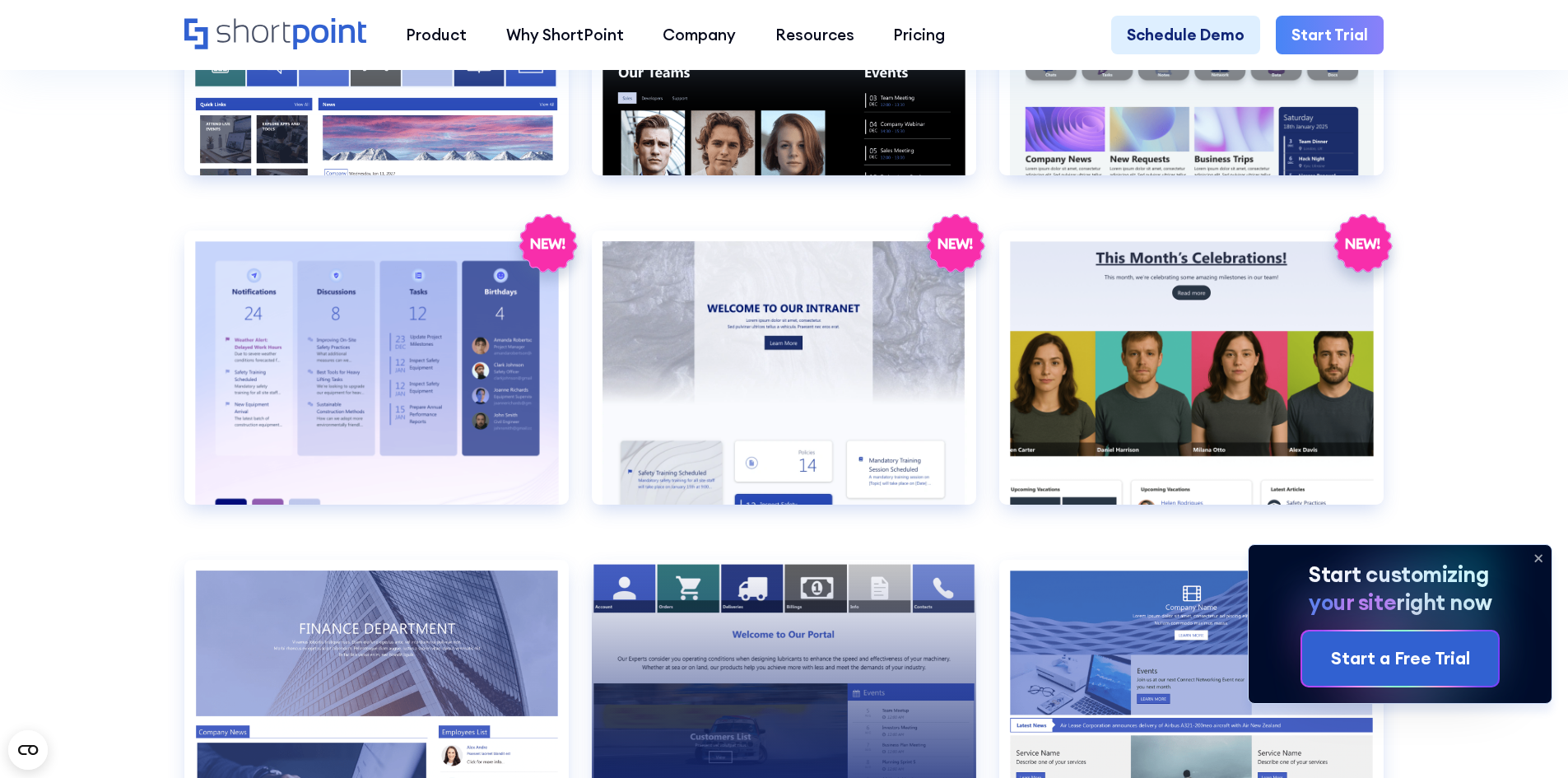
scroll to position [3293, 0]
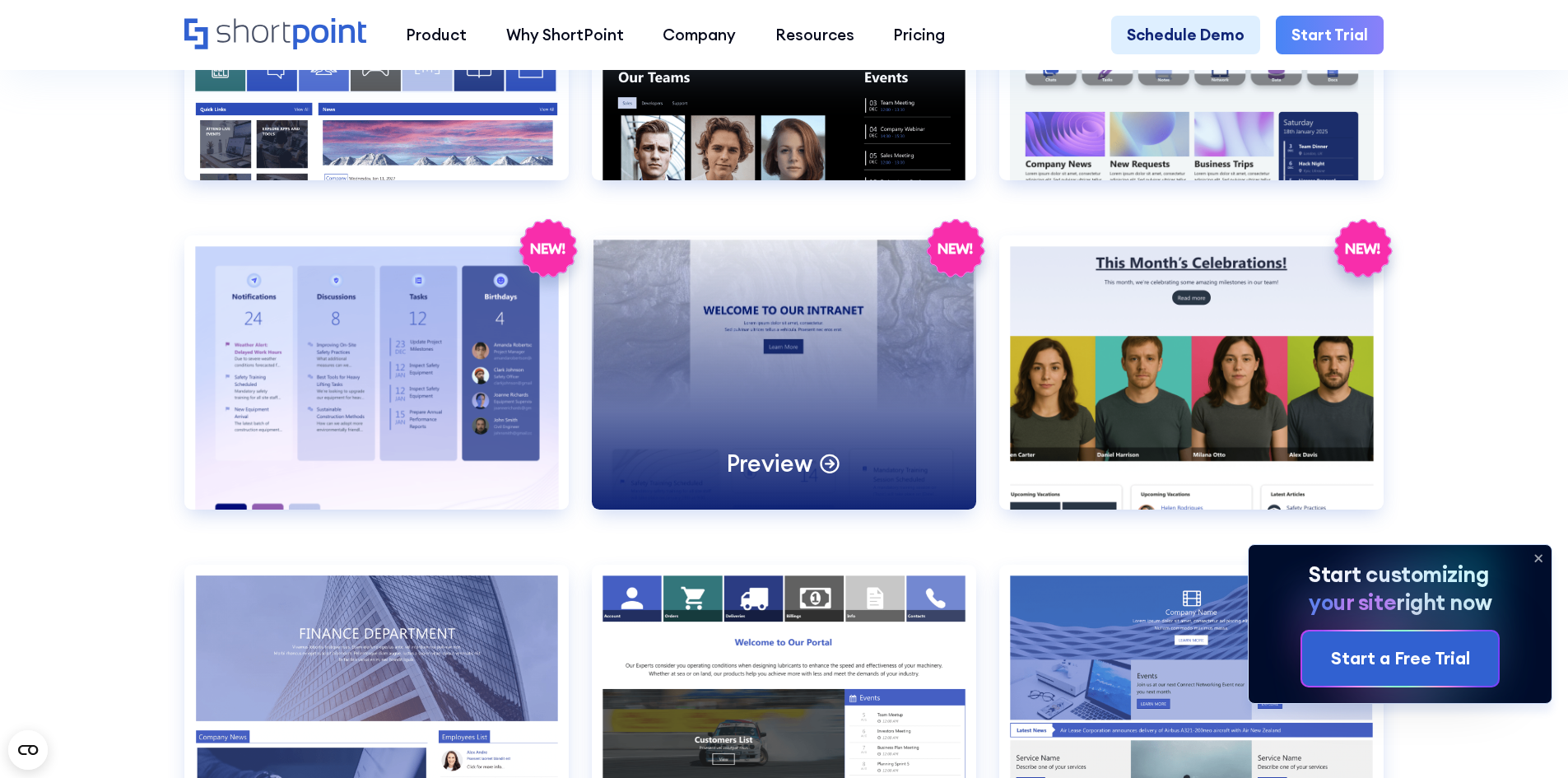
click at [814, 478] on div "Preview" at bounding box center [784, 462] width 115 height 30
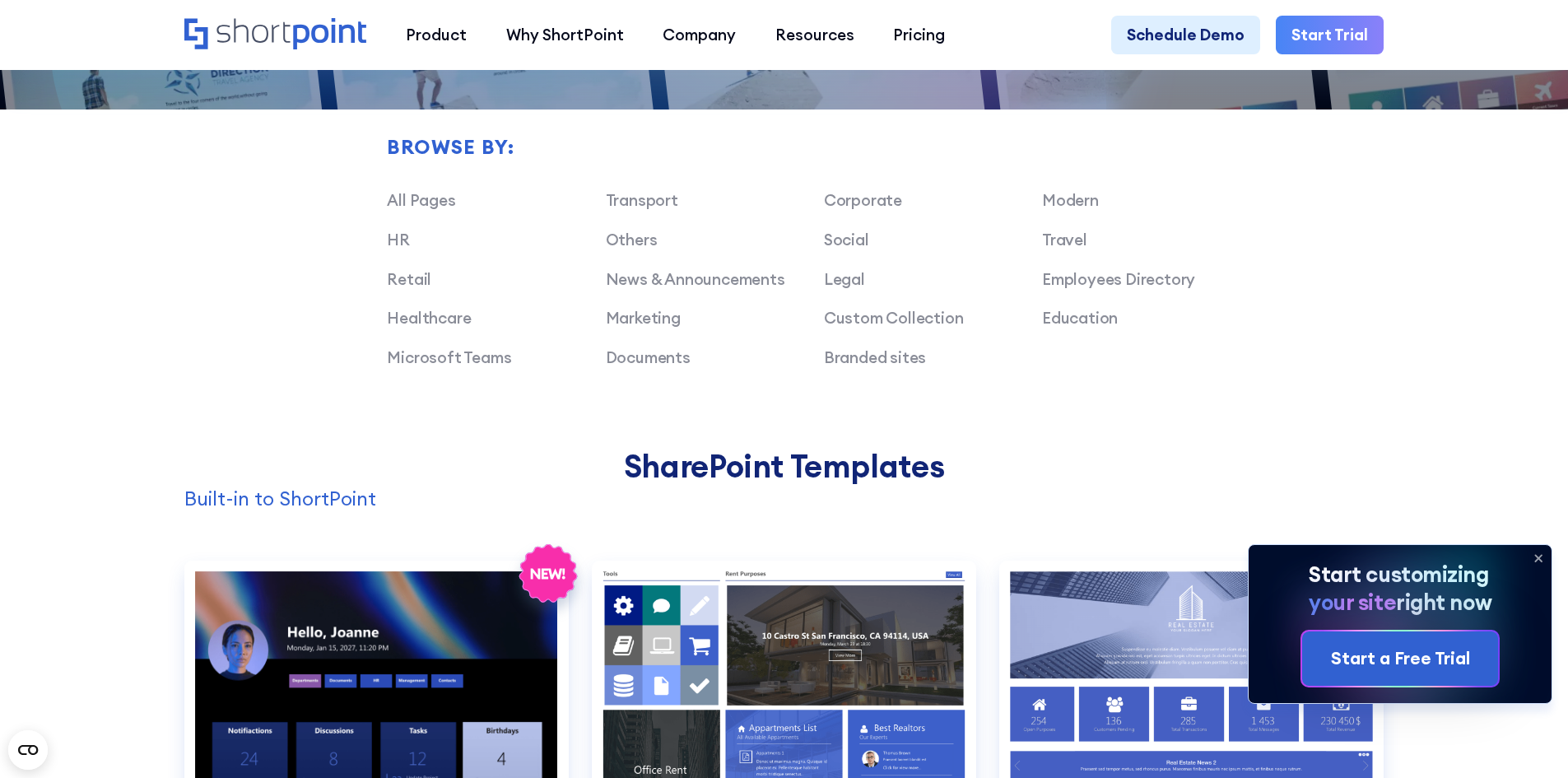
scroll to position [1317, 0]
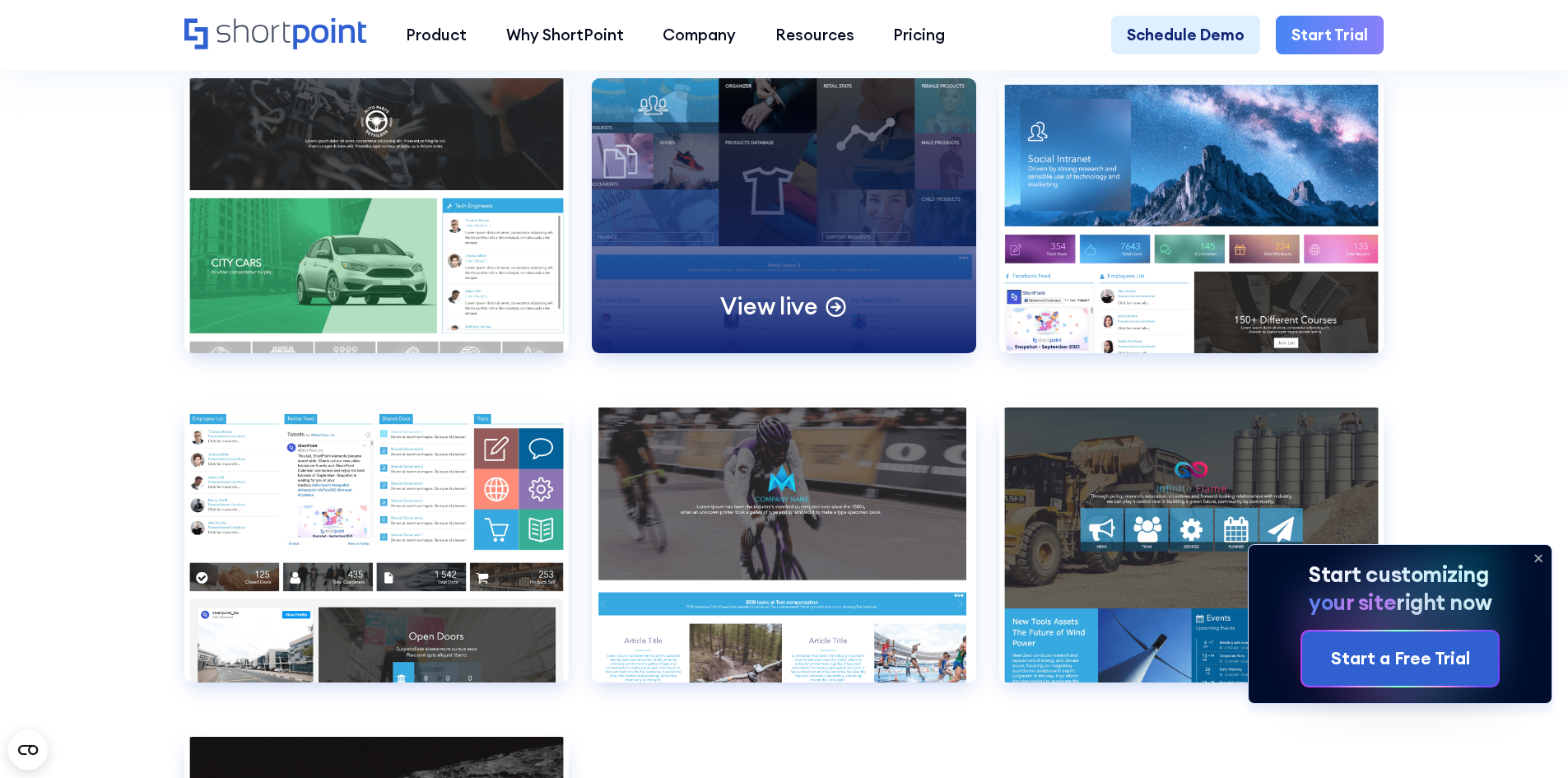
scroll to position [12183, 0]
